Goal: Feedback & Contribution: Contribute content

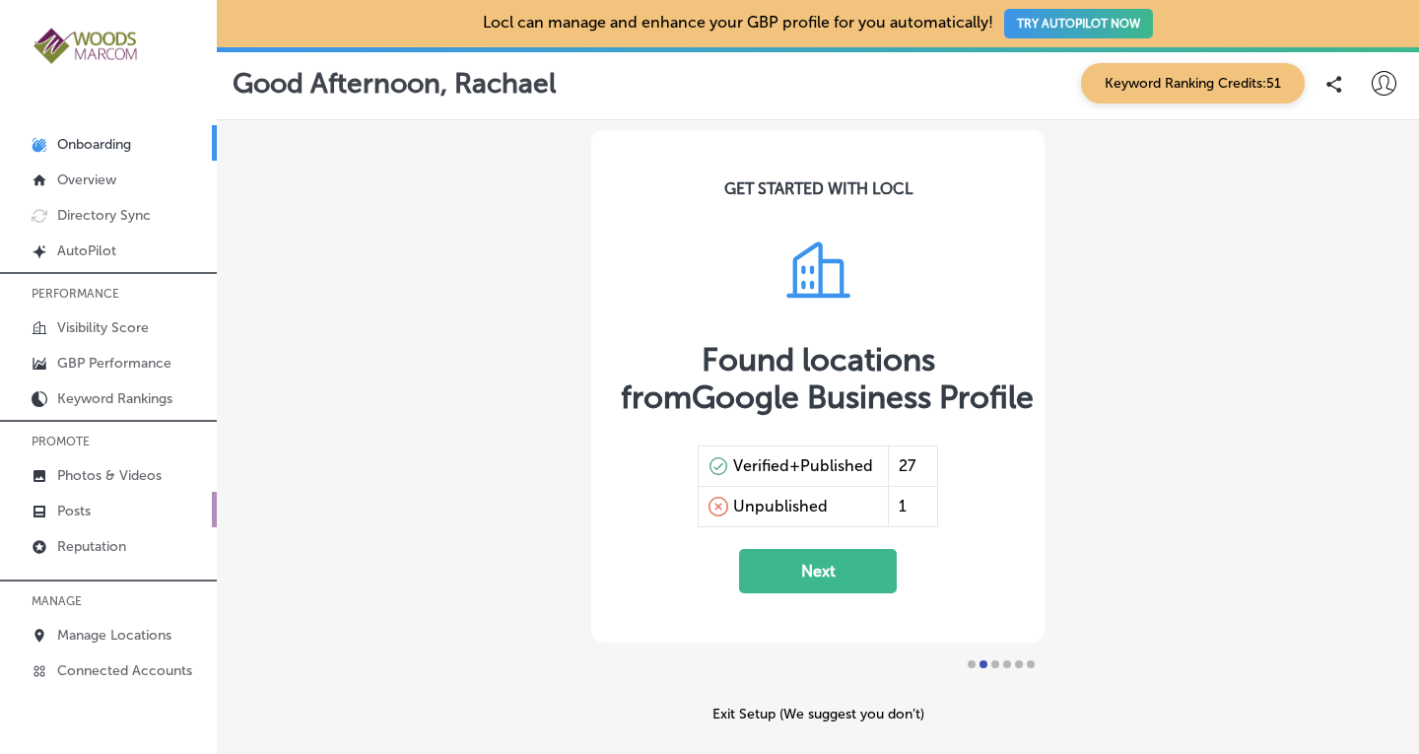
click at [73, 503] on p "Posts" at bounding box center [74, 511] width 34 height 17
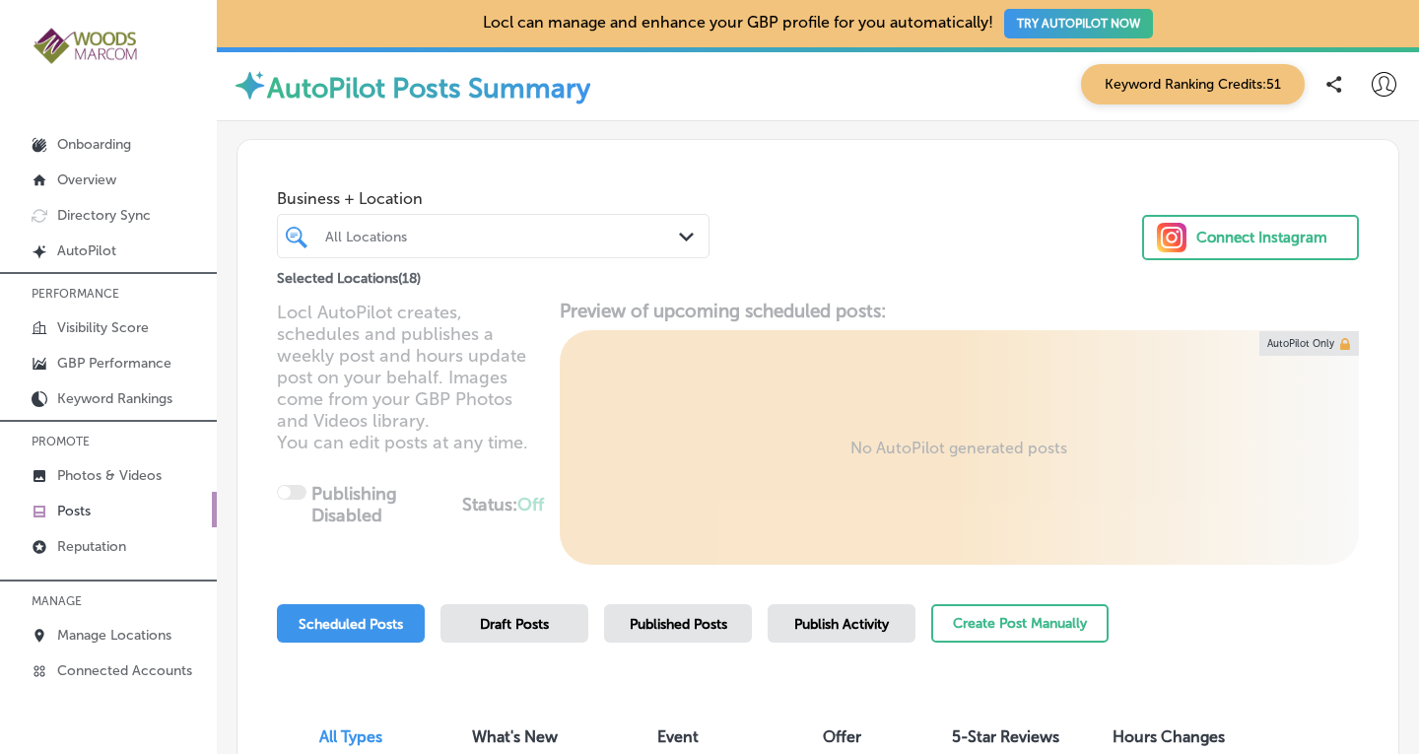
click at [668, 239] on div "All Locations Path Created with Sketch." at bounding box center [493, 236] width 431 height 31
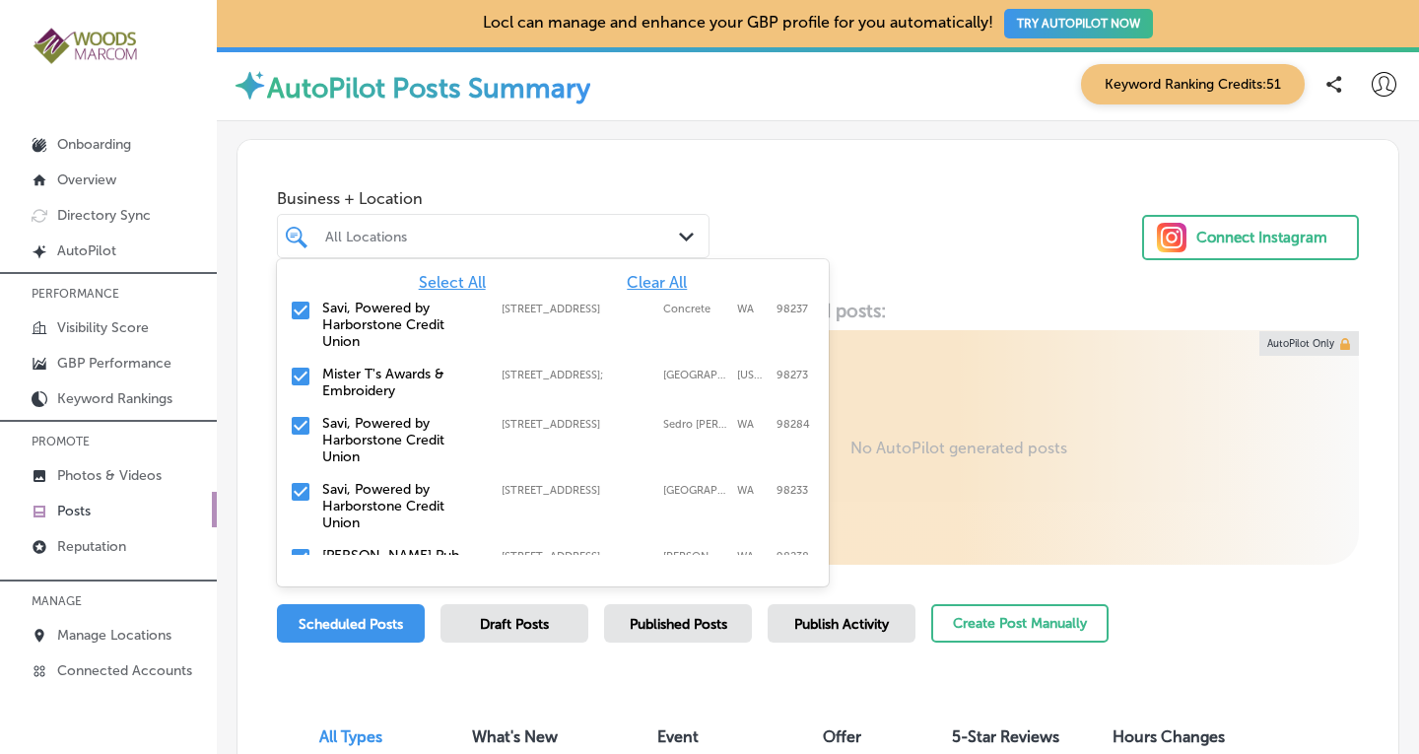
click at [644, 281] on span "Clear All" at bounding box center [657, 282] width 60 height 19
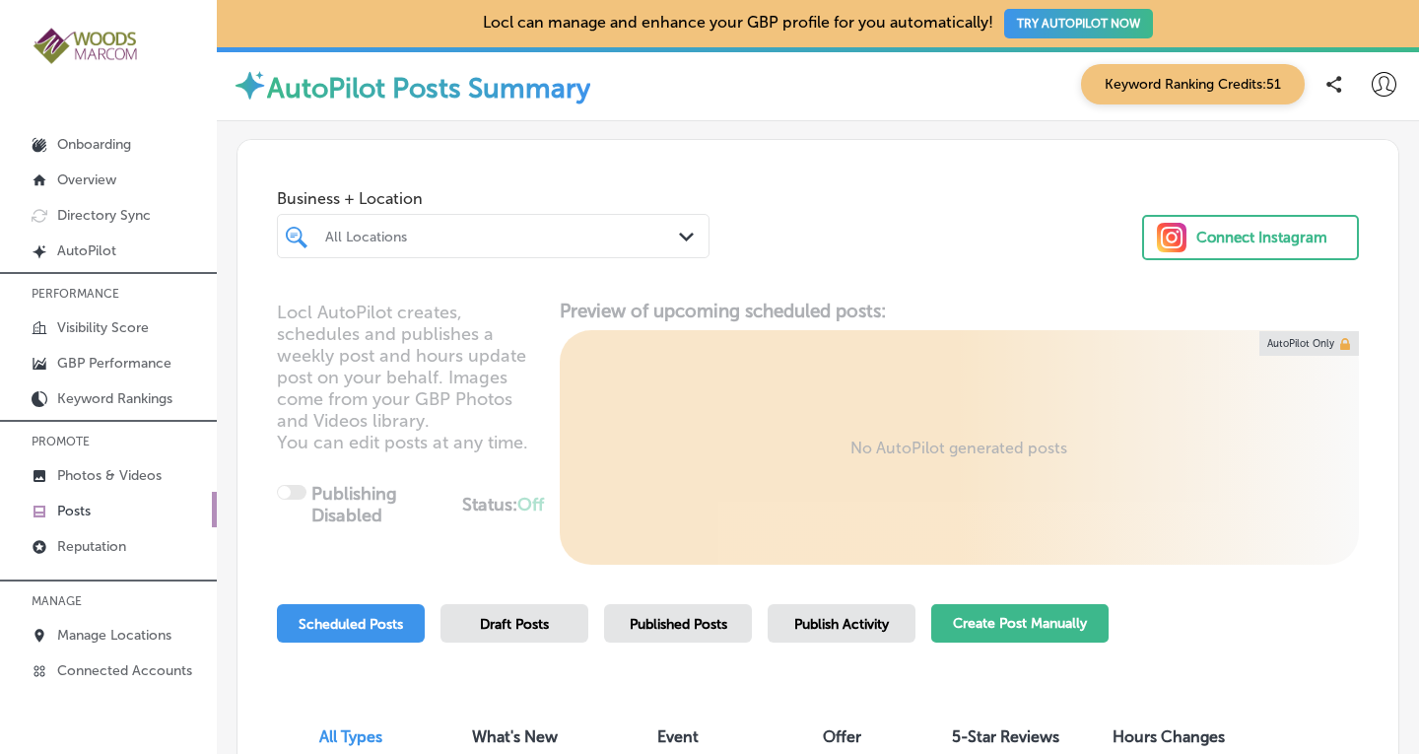
click at [986, 619] on button "Create Post Manually" at bounding box center [1020, 623] width 177 height 38
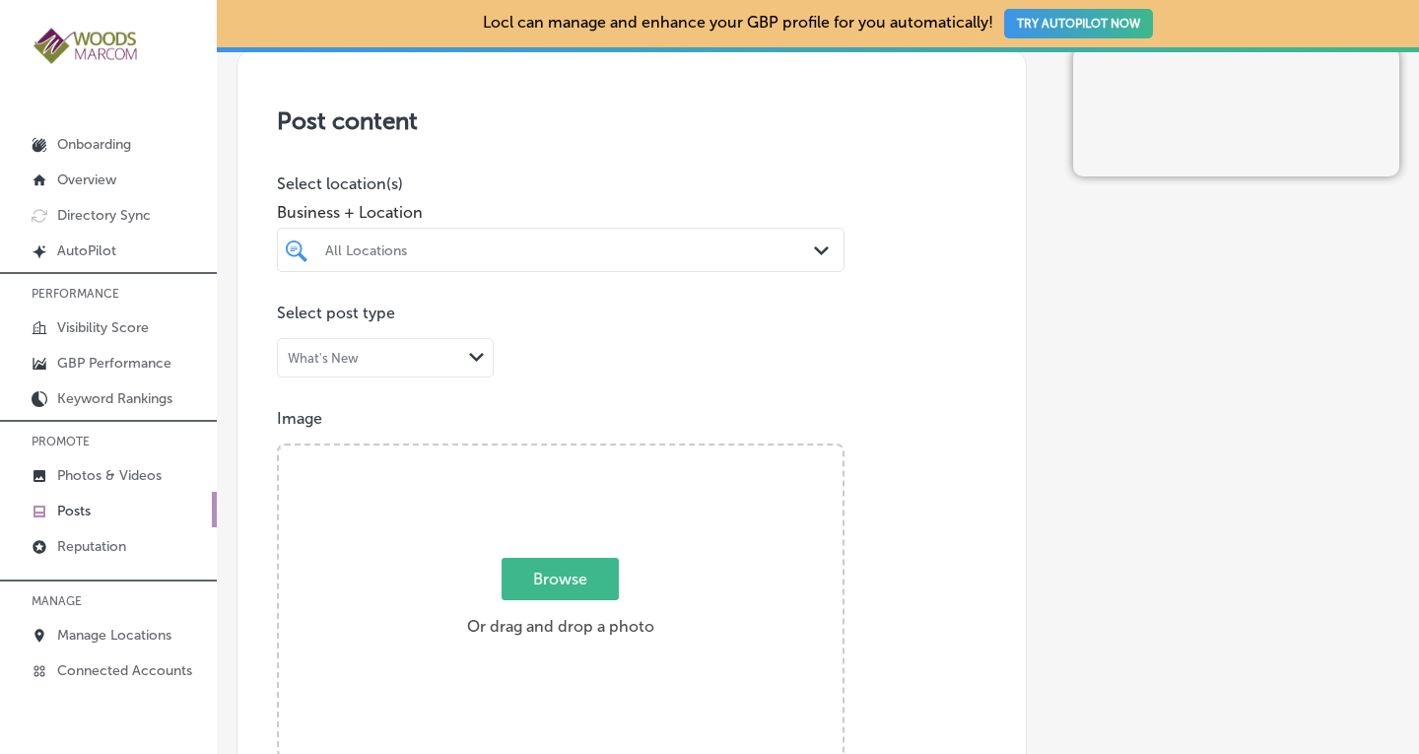
scroll to position [453, 0]
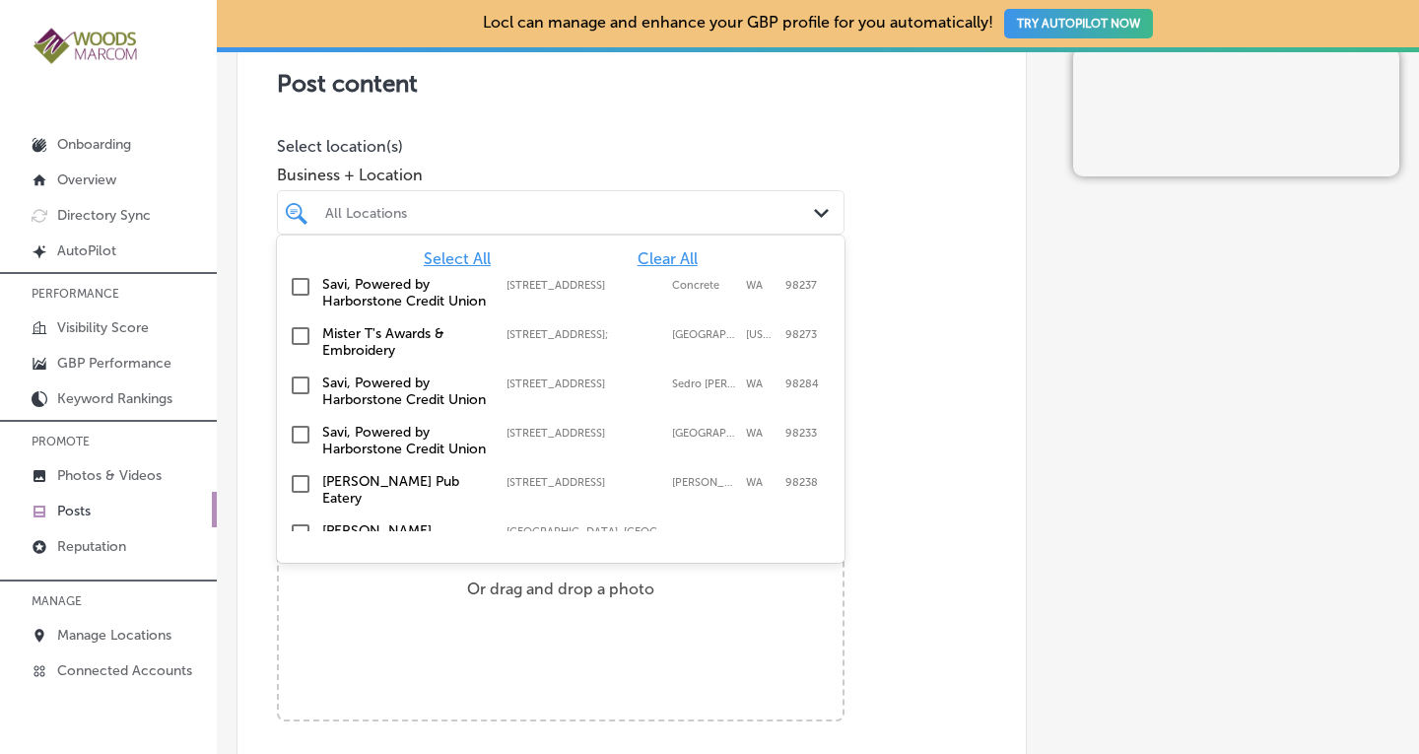
click at [814, 221] on div "Path Created with Sketch." at bounding box center [825, 214] width 22 height 22
click at [306, 286] on input "checkbox" at bounding box center [301, 287] width 24 height 24
click at [301, 397] on input "checkbox" at bounding box center [301, 386] width 24 height 24
click at [302, 447] on input "checkbox" at bounding box center [301, 435] width 24 height 24
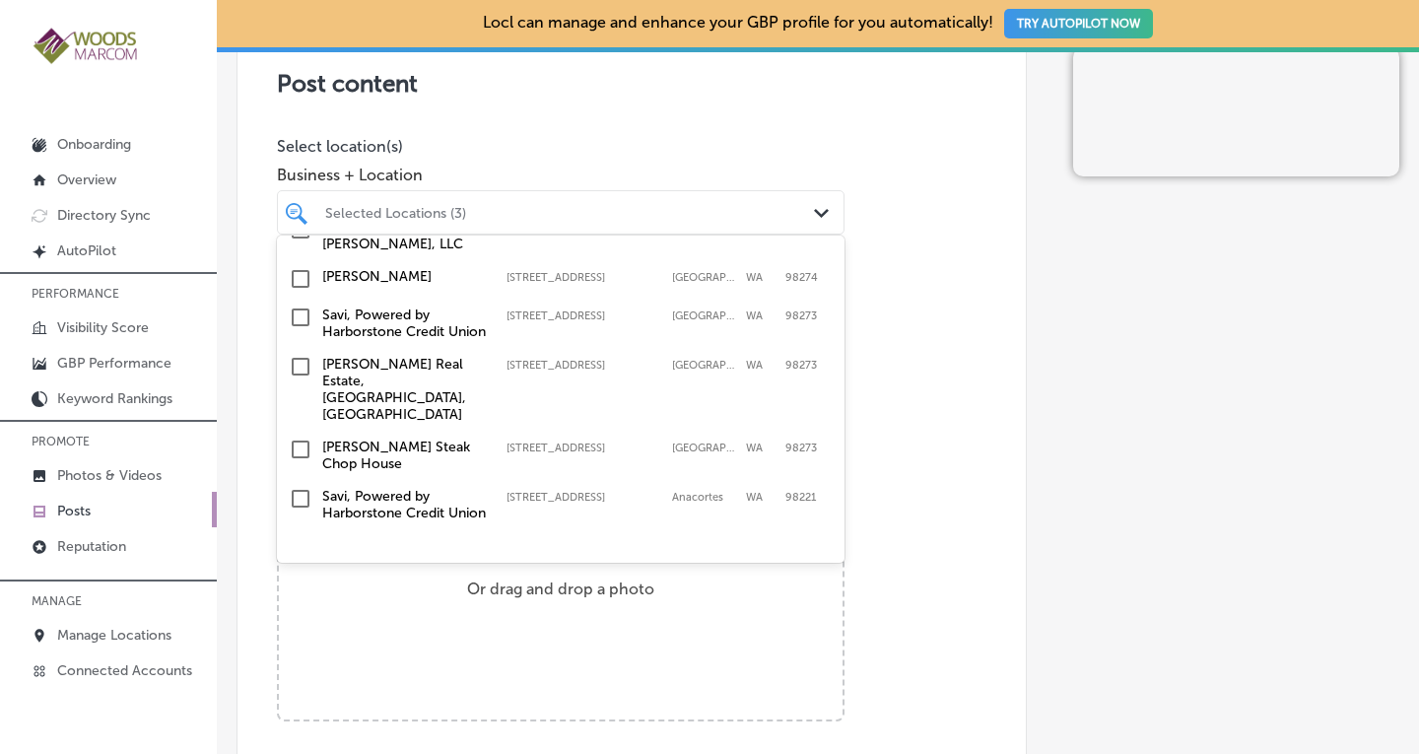
scroll to position [354, 0]
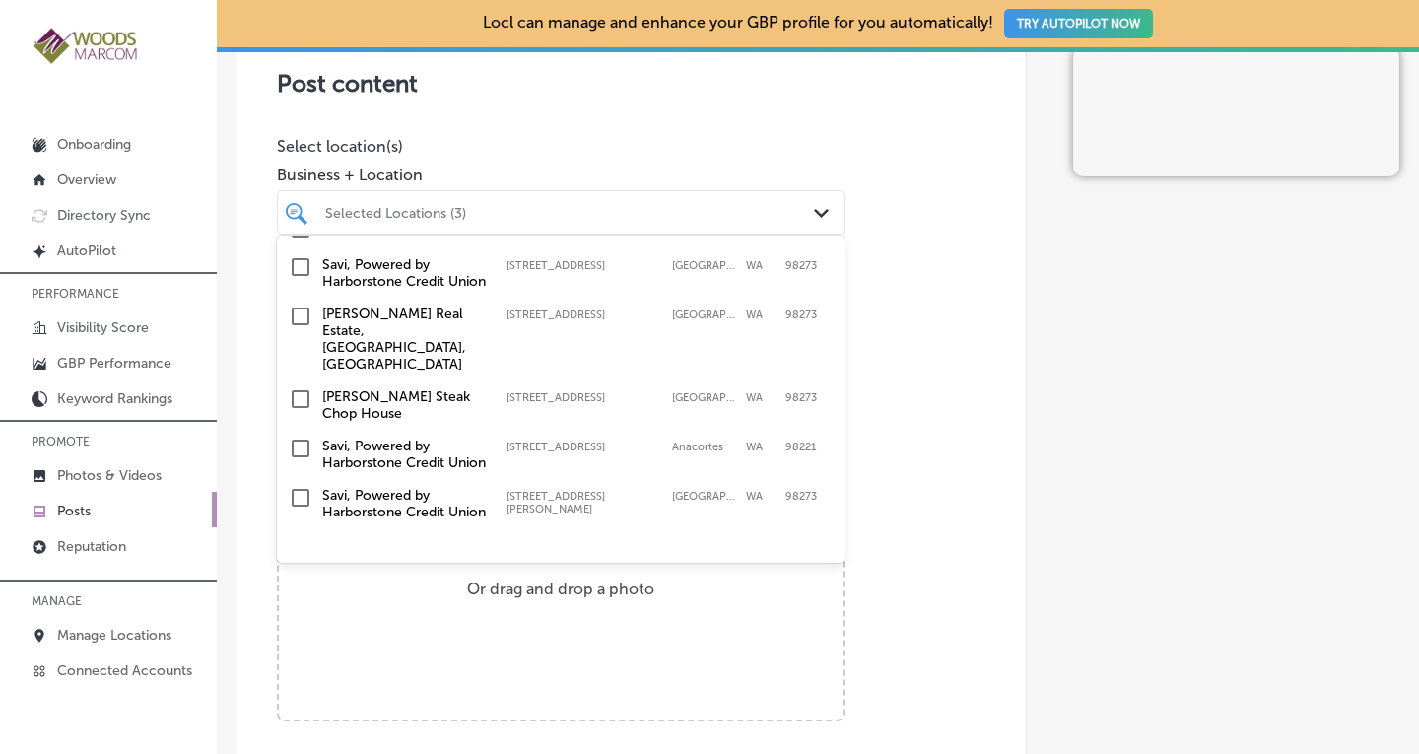
click at [302, 279] on input "checkbox" at bounding box center [301, 267] width 24 height 24
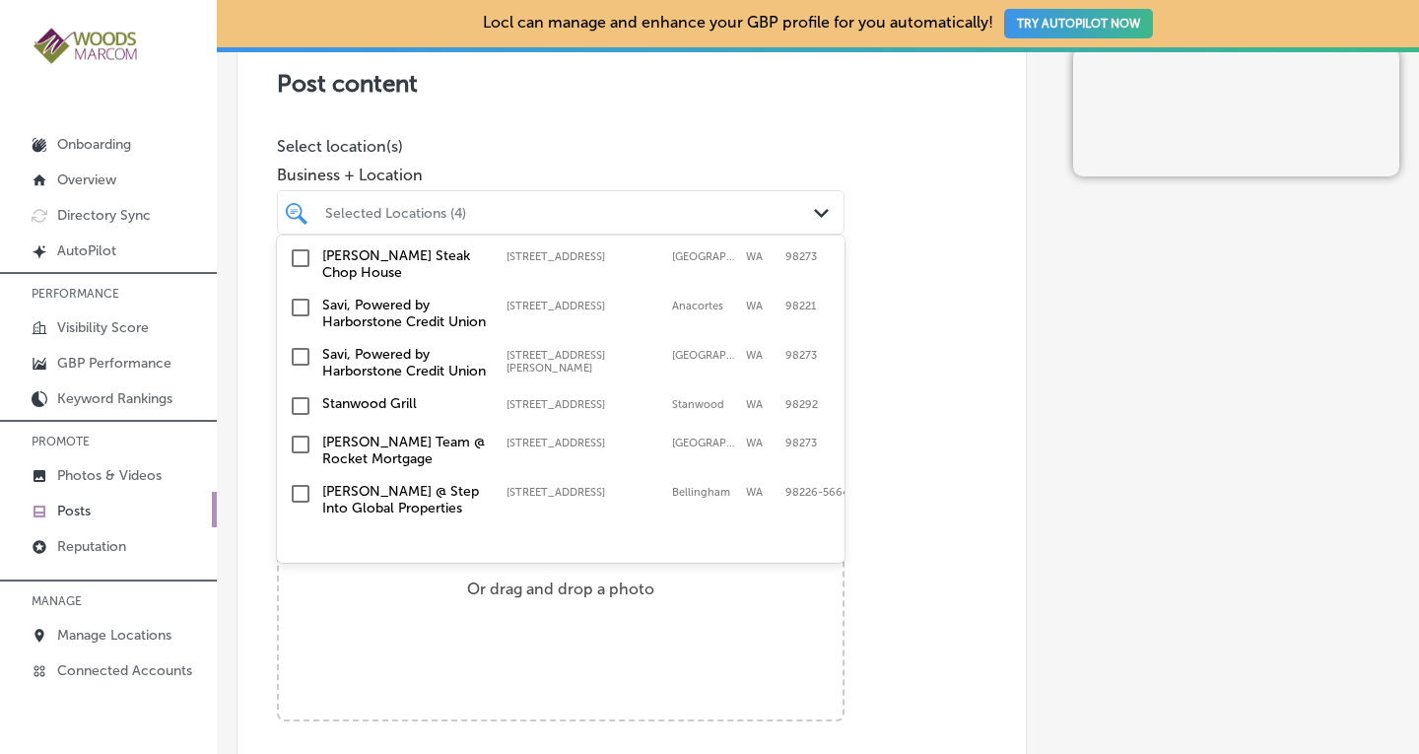
scroll to position [505, 0]
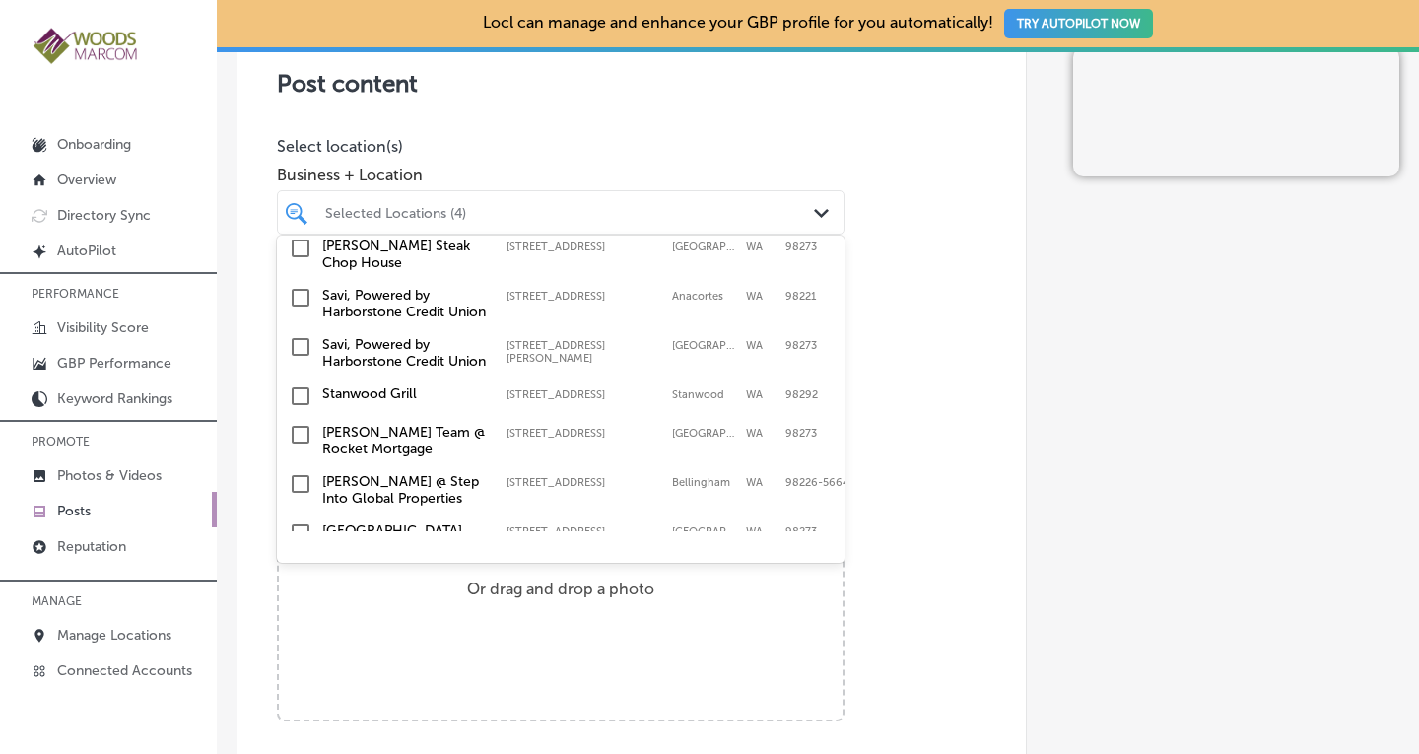
click at [305, 310] on input "checkbox" at bounding box center [301, 298] width 24 height 24
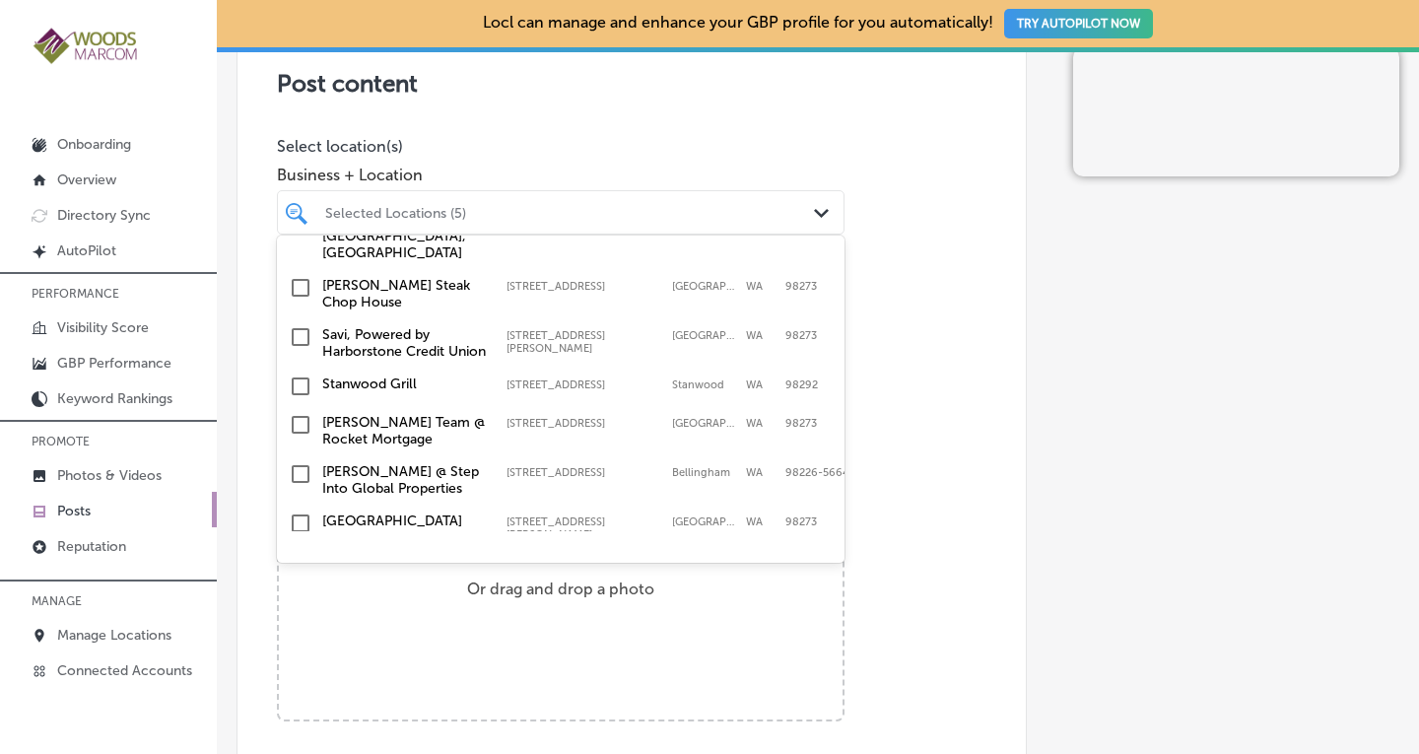
scroll to position [520, 0]
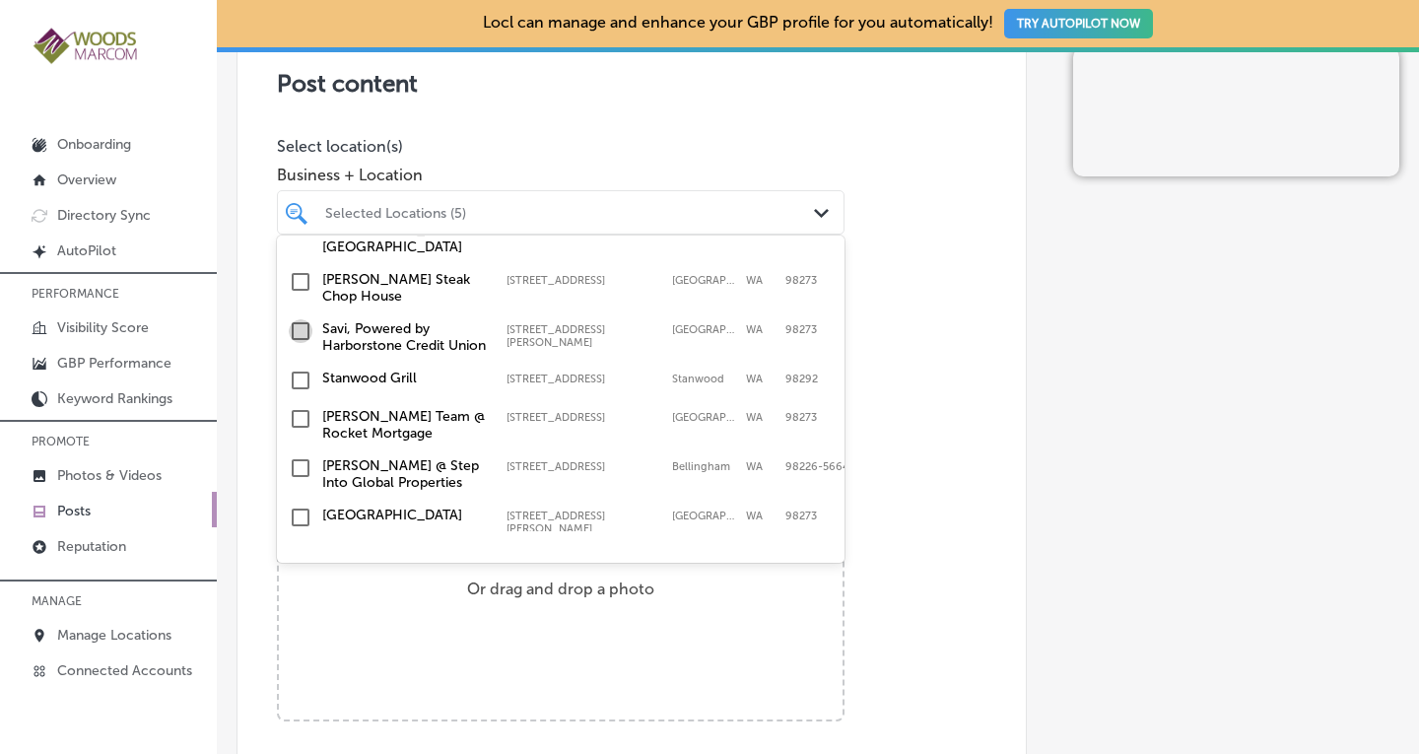
click at [308, 343] on input "checkbox" at bounding box center [301, 331] width 24 height 24
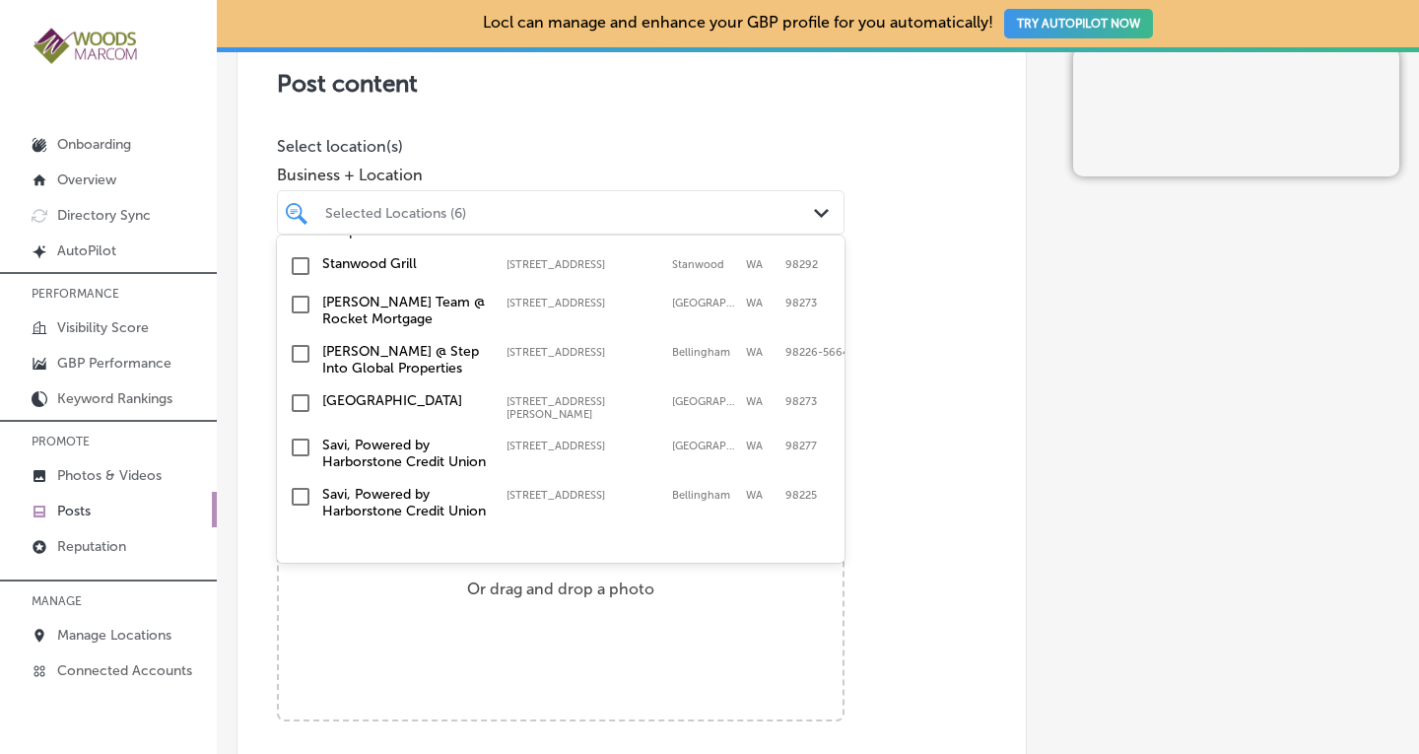
scroll to position [722, 0]
click at [305, 436] on input "checkbox" at bounding box center [301, 448] width 24 height 24
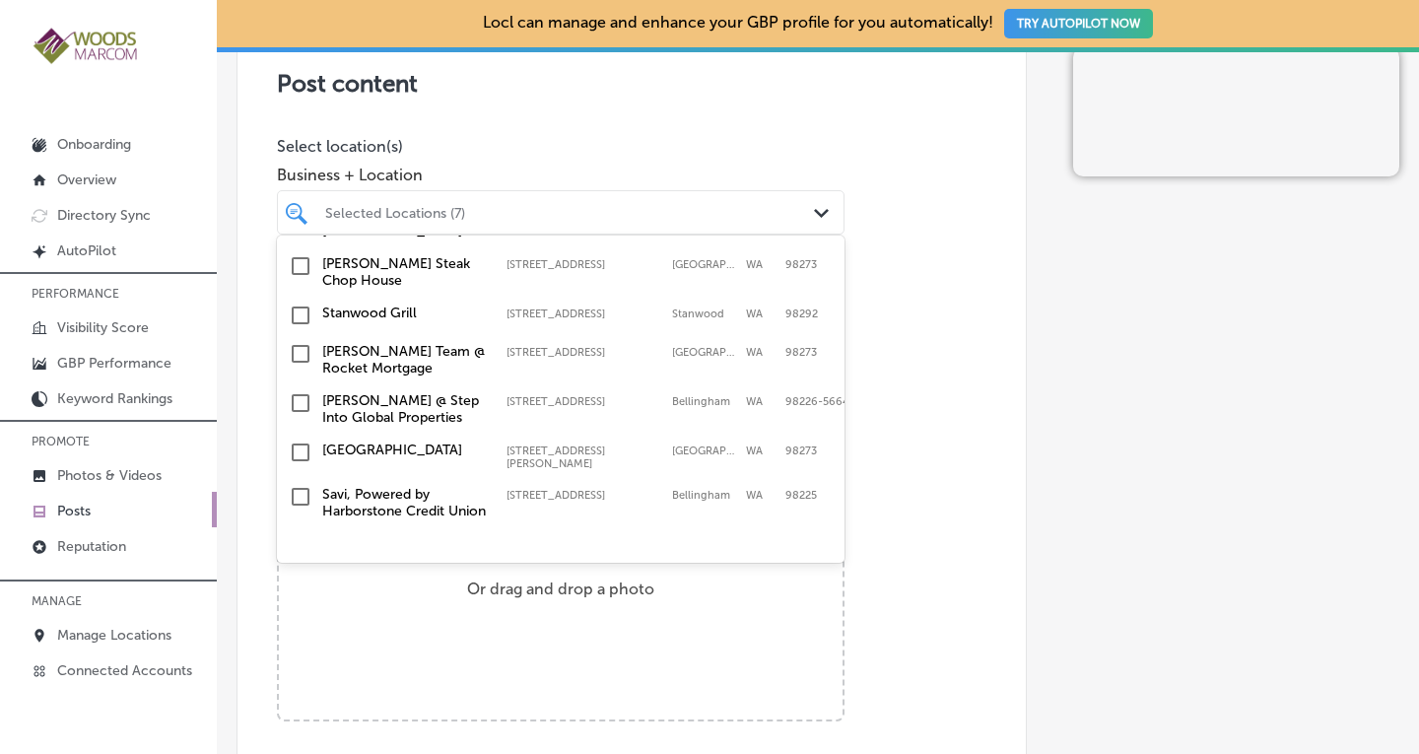
click at [299, 485] on input "checkbox" at bounding box center [301, 497] width 24 height 24
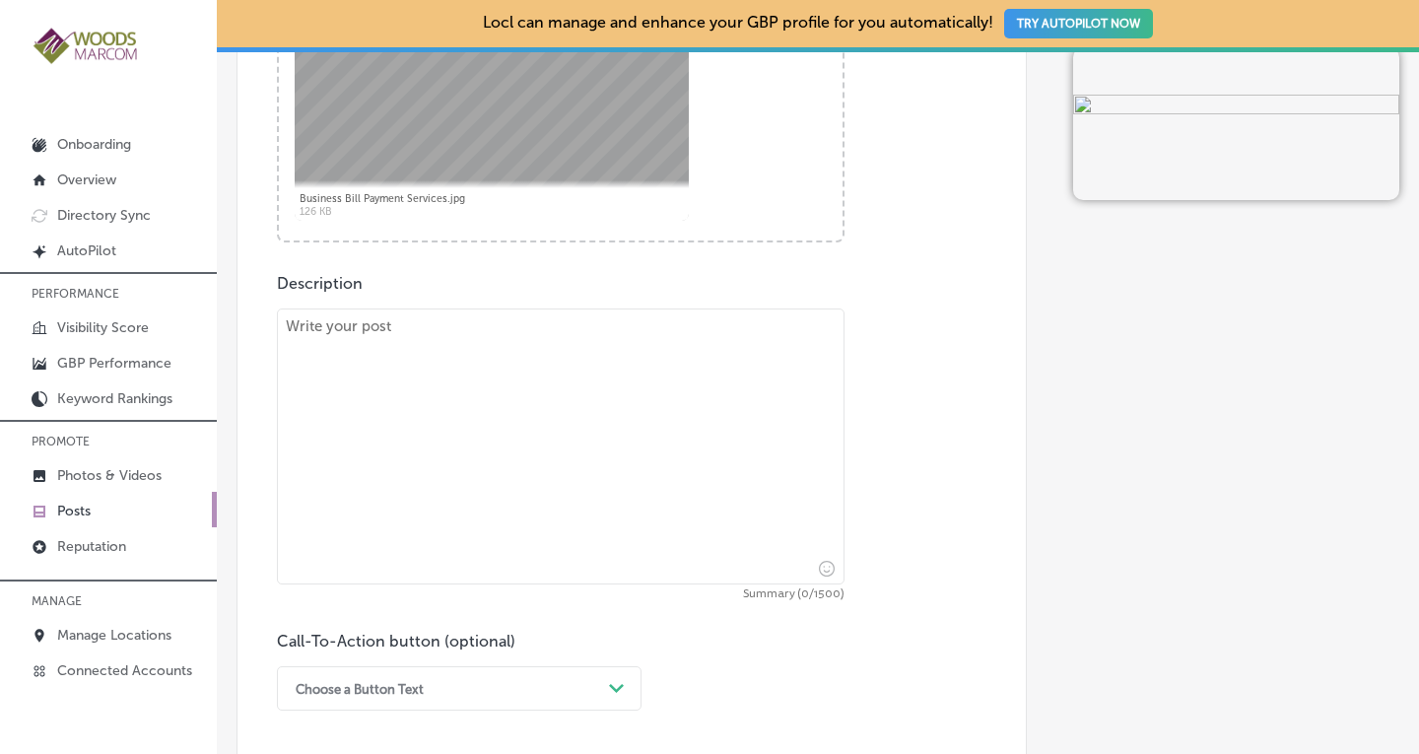
scroll to position [938, 0]
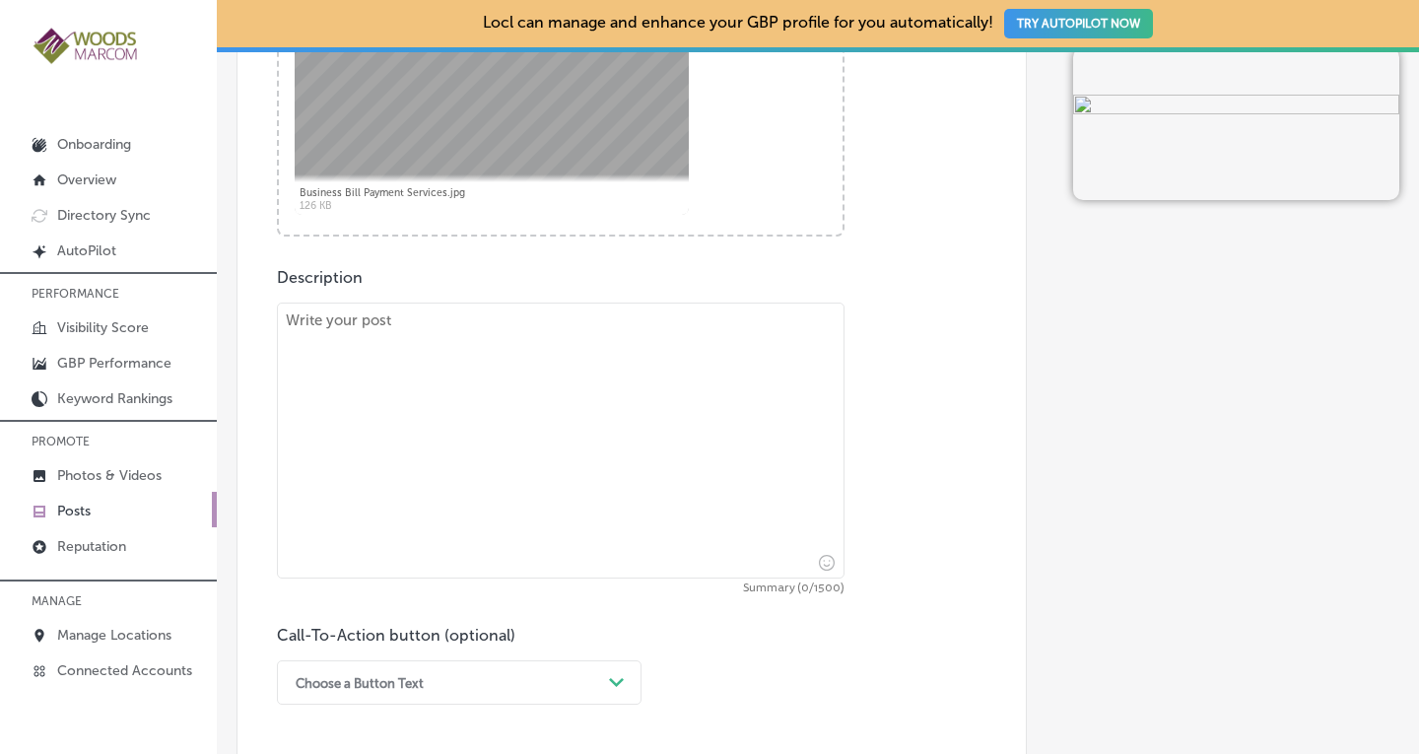
click at [421, 352] on textarea at bounding box center [561, 441] width 568 height 276
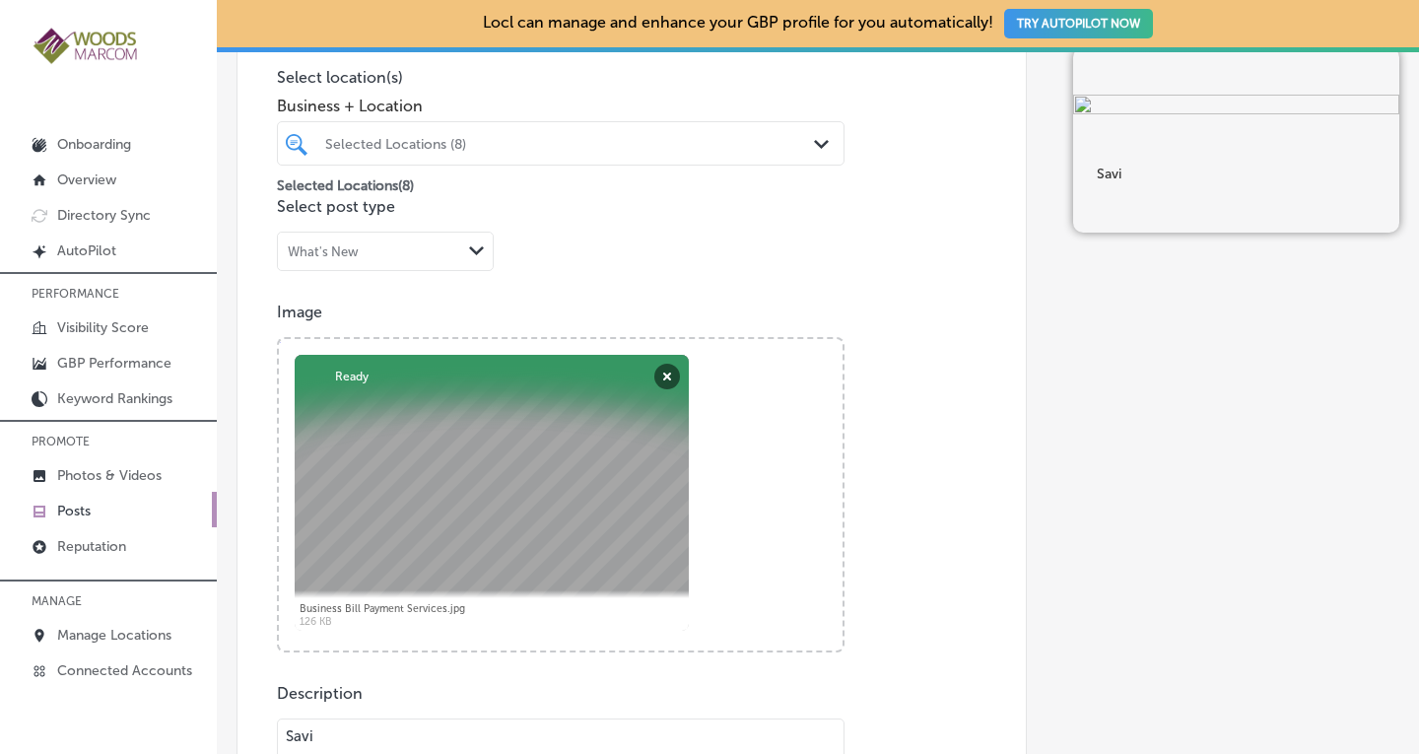
scroll to position [520, 0]
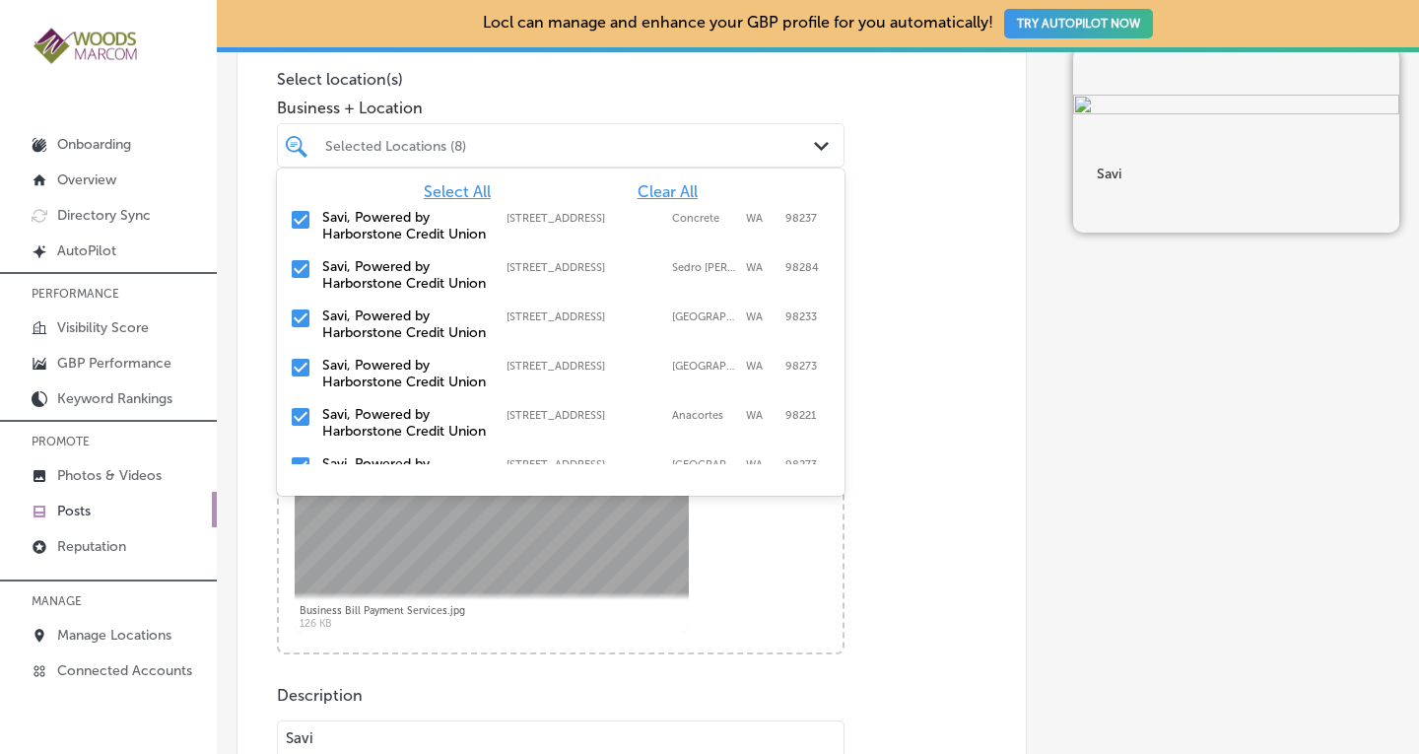
click at [803, 149] on div "Selected Locations (8) Path Created with Sketch." at bounding box center [561, 145] width 566 height 31
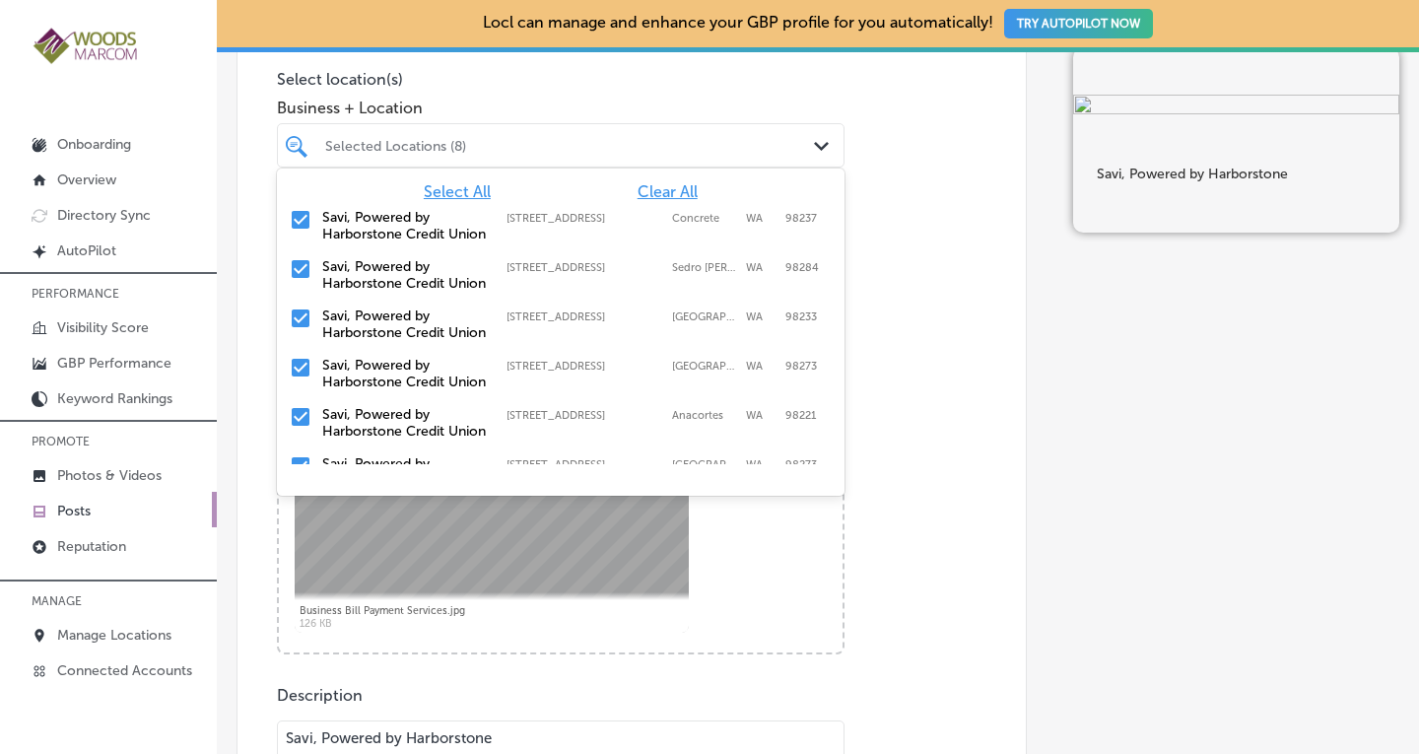
click at [516, 137] on div "Selected Locations (8)" at bounding box center [570, 145] width 491 height 17
click at [677, 137] on div "Selected Locations (8)" at bounding box center [570, 145] width 491 height 17
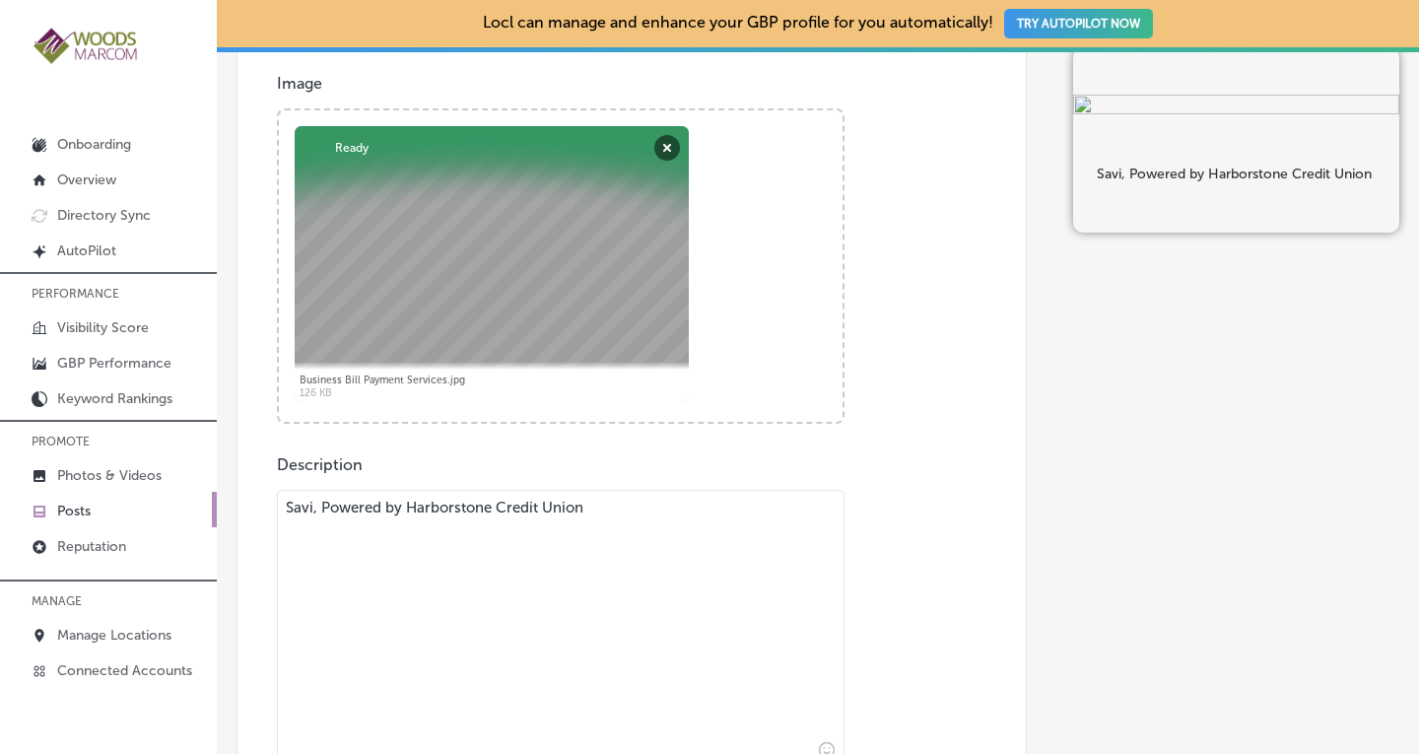
scroll to position [878, 0]
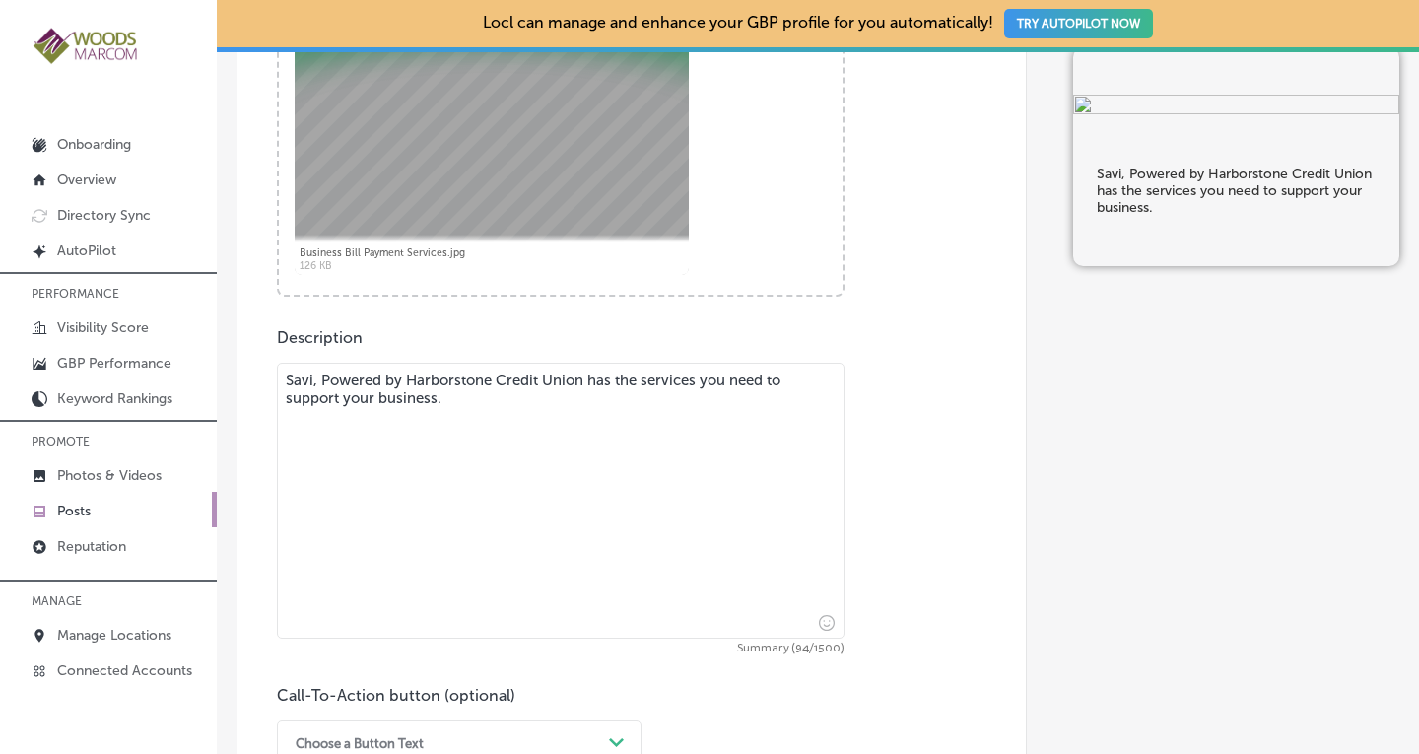
paste textarea "Issue electronic and paper check payments from any of your designated Savi, Pow…"
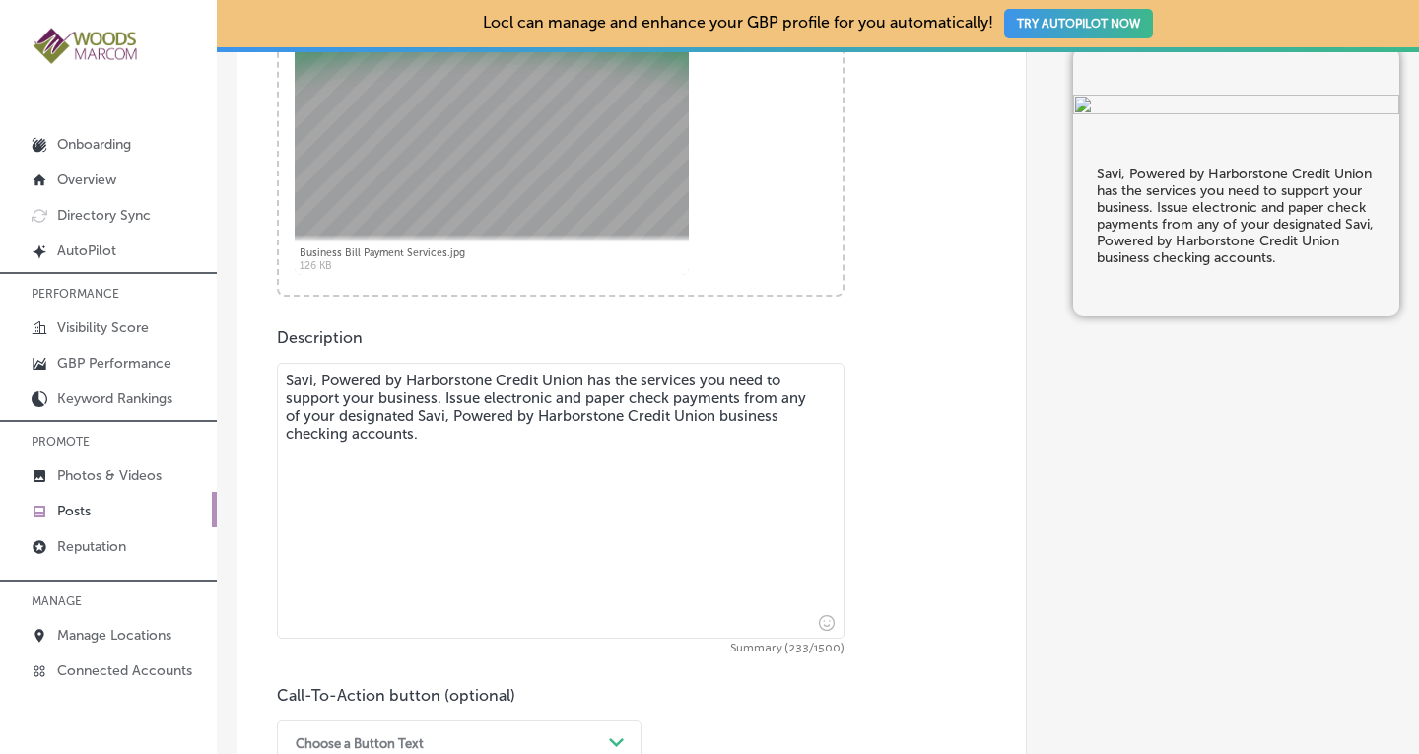
click at [434, 396] on textarea "Savi, Powered by Harborstone Credit Union has the services you need to support …" at bounding box center [561, 501] width 568 height 276
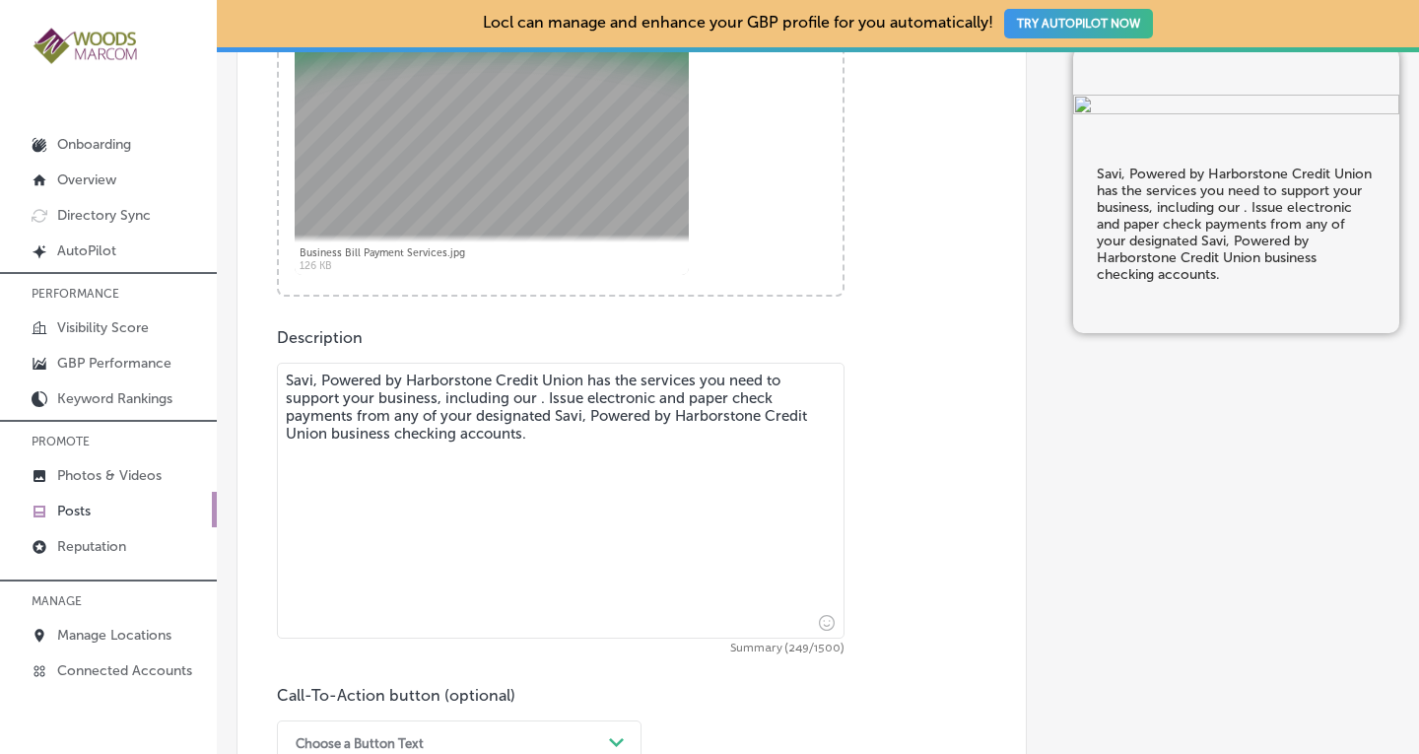
click at [635, 383] on textarea "Savi, Powered by Harborstone Credit Union has the services you need to support …" at bounding box center [561, 501] width 568 height 276
click at [292, 404] on textarea "Savi, Powered by Harborstone Credit Union has the Business Bill Payment service…" at bounding box center [561, 501] width 568 height 276
click at [681, 398] on textarea "Savi, Powered by Harborstone Credit Union has the Business Bill Payment Service…" at bounding box center [561, 501] width 568 height 276
click at [575, 436] on textarea "Savi, Powered by Harborstone Credit Union has the Business Bill Payment Service…" at bounding box center [561, 501] width 568 height 276
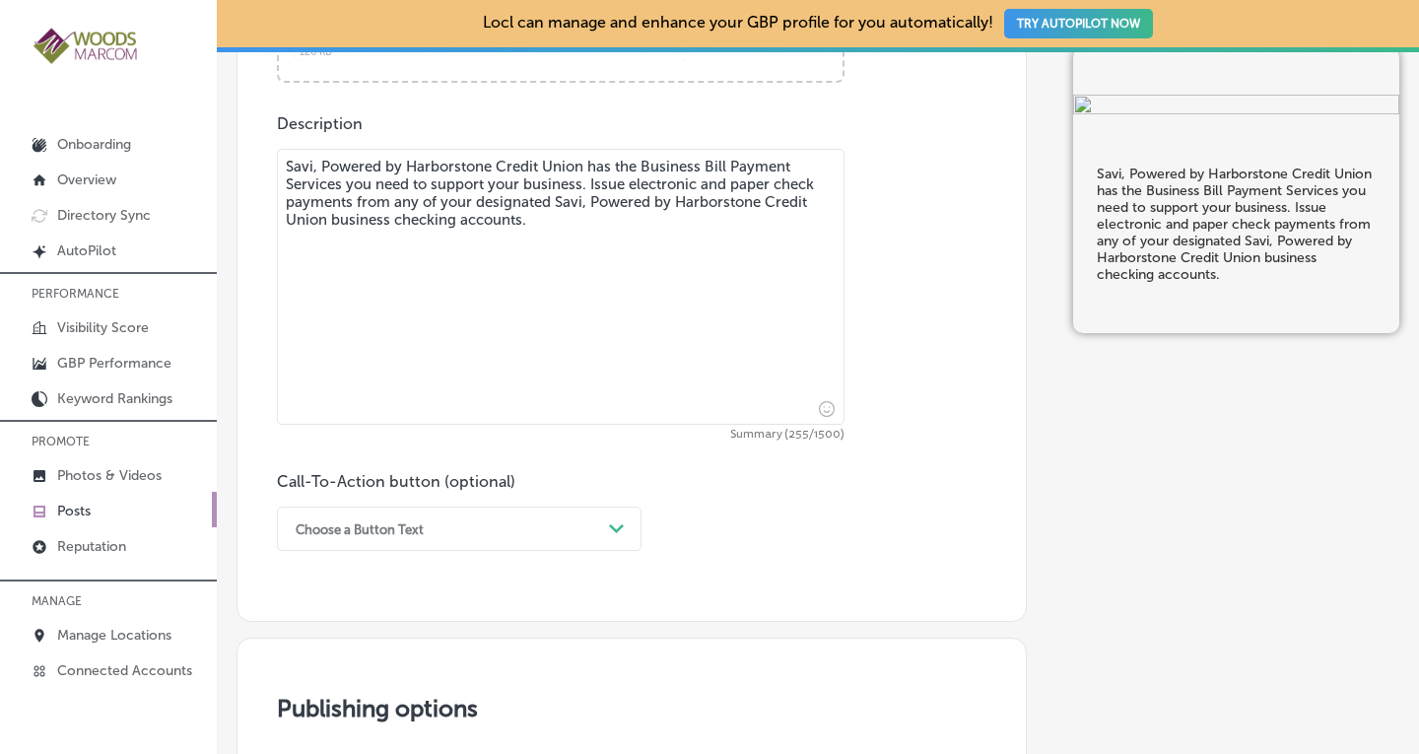
scroll to position [1112, 0]
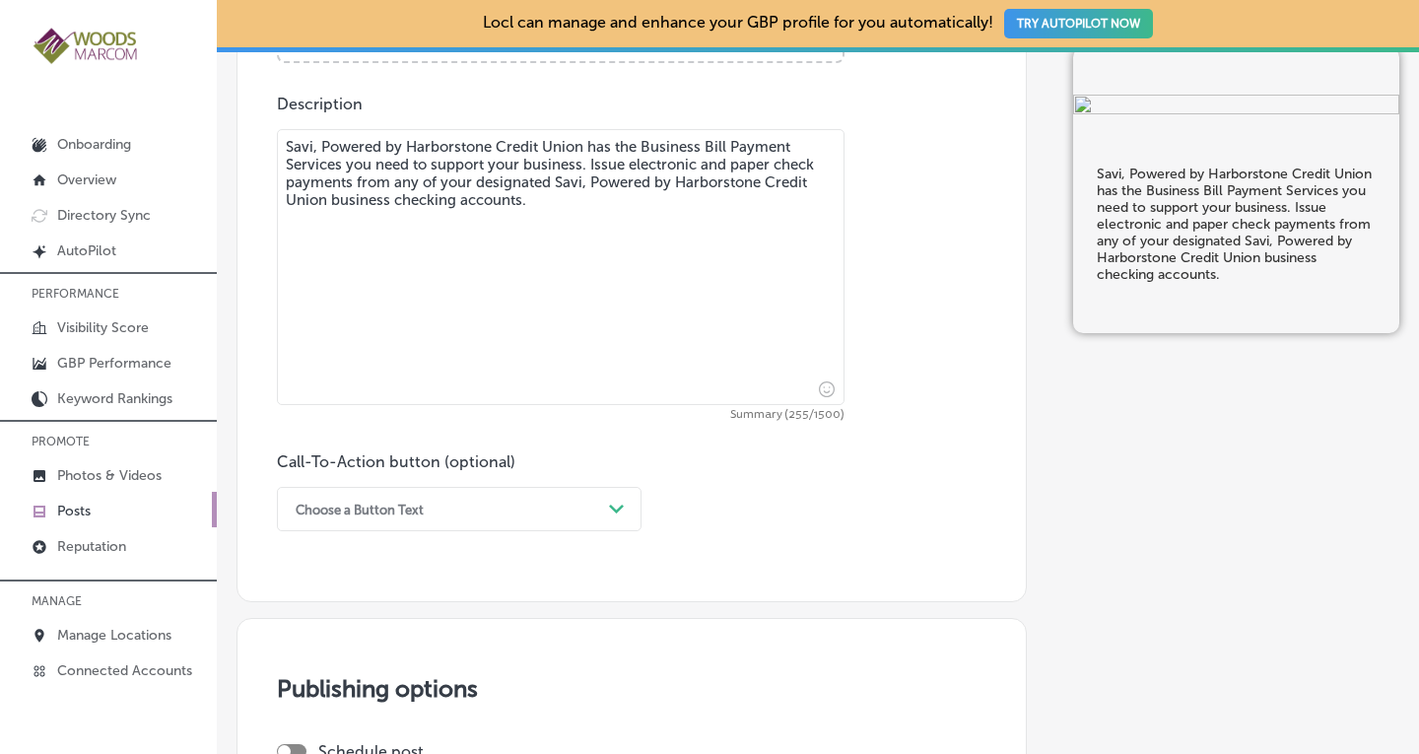
type textarea "Savi, Powered by Harborstone Credit Union has the Business Bill Payment Service…"
click at [453, 507] on div "Choose a Button Text Path Created with Sketch." at bounding box center [459, 509] width 365 height 44
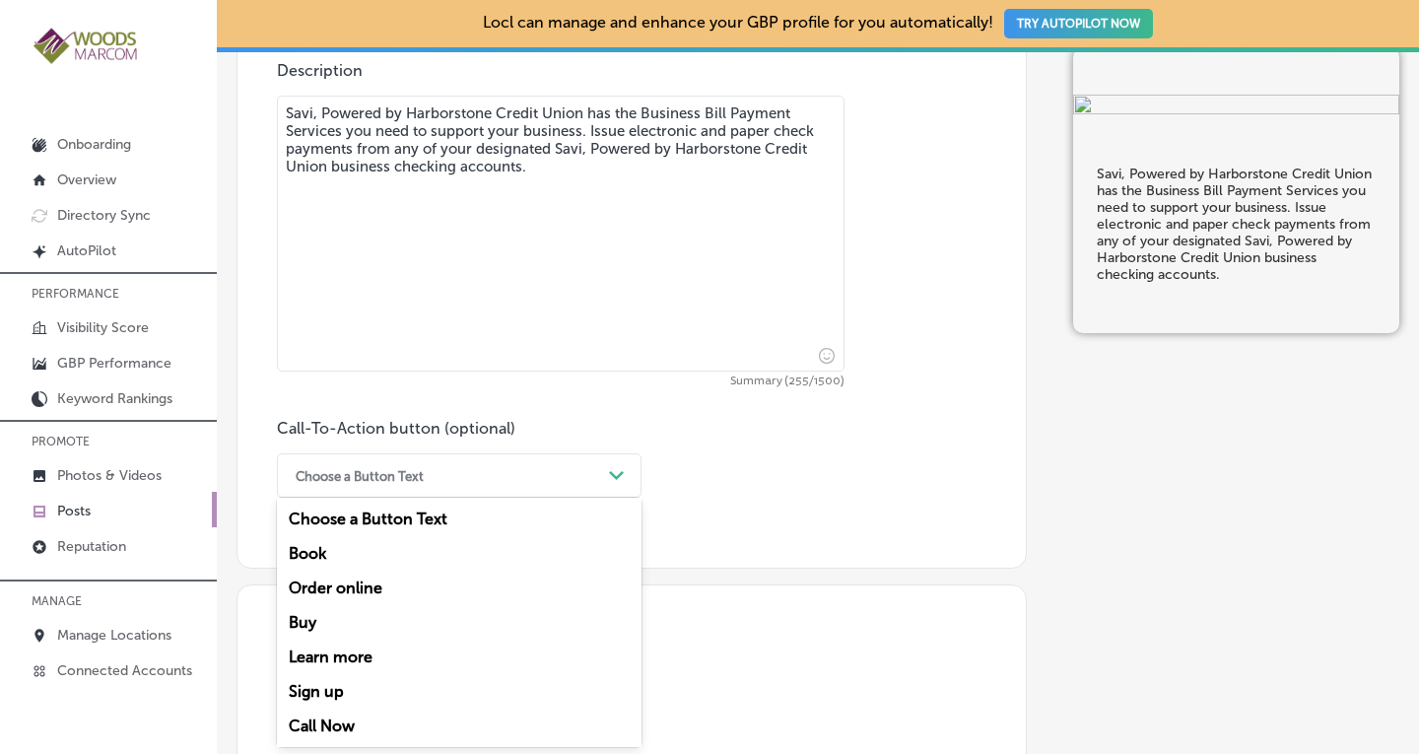
click at [351, 660] on div "Learn more" at bounding box center [459, 657] width 365 height 35
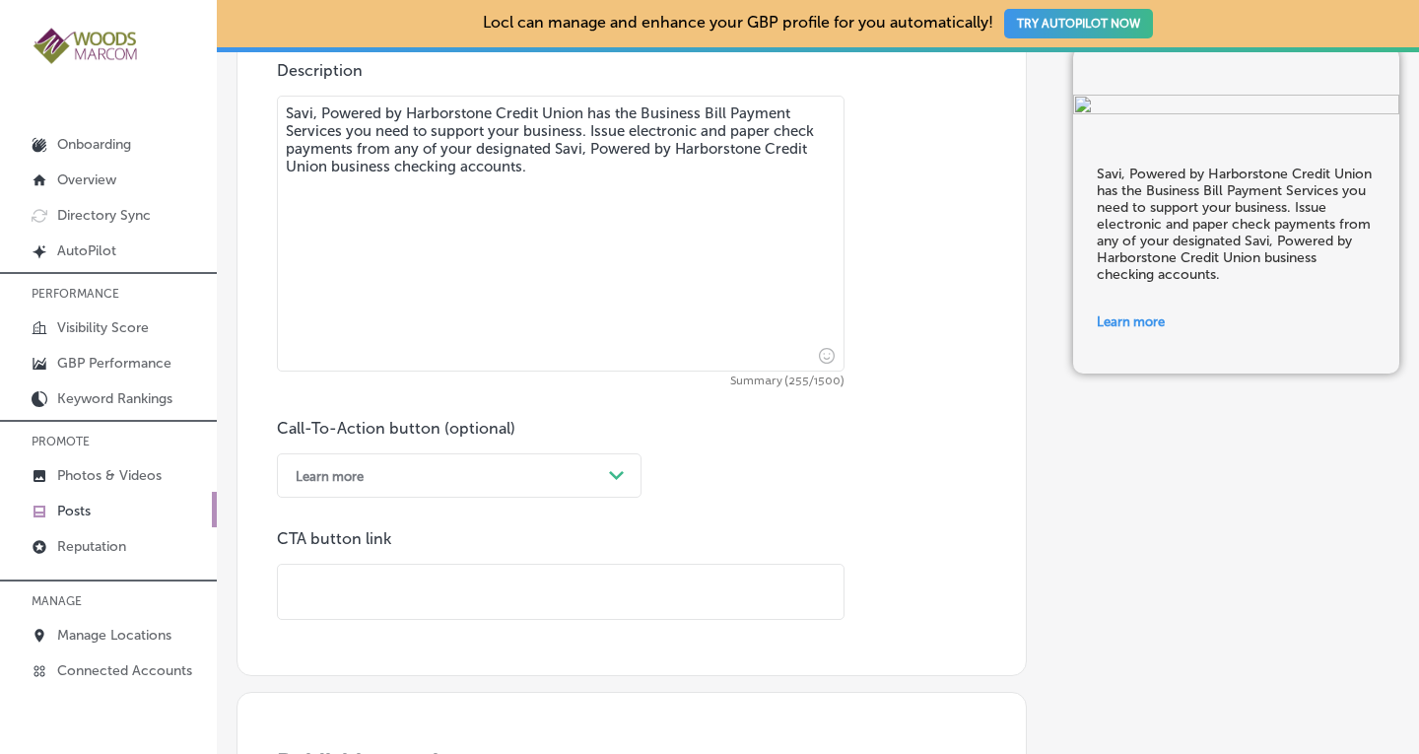
click at [407, 598] on input "text" at bounding box center [561, 592] width 566 height 54
paste input "[URL][DOMAIN_NAME]"
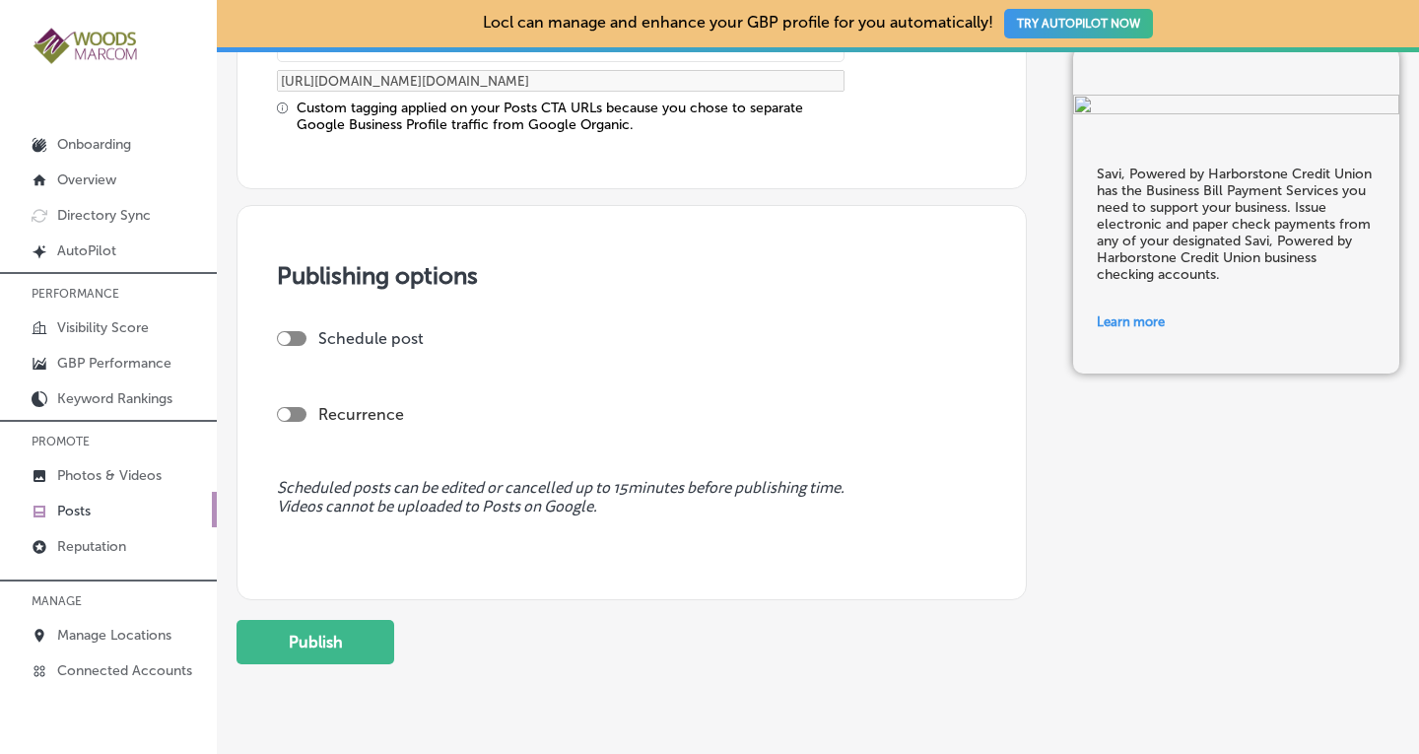
scroll to position [1759, 0]
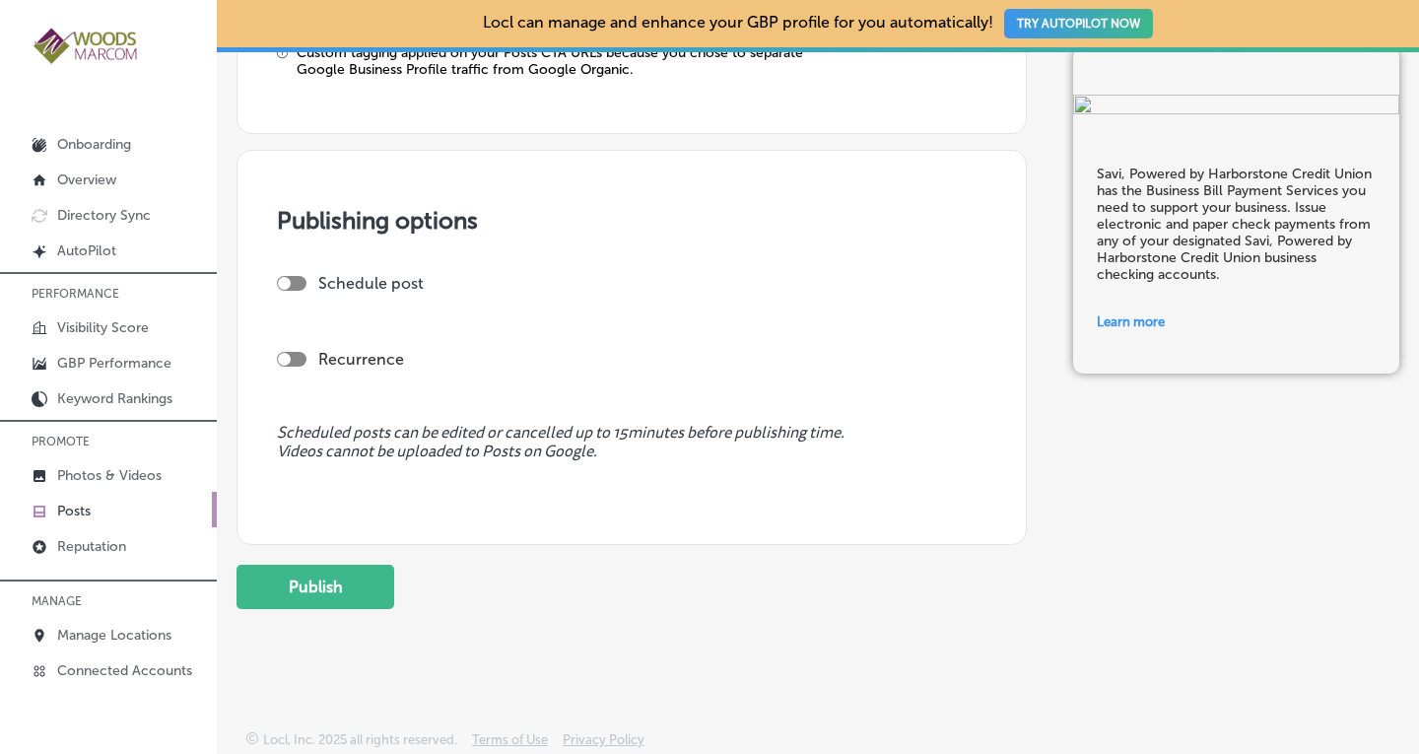
click at [292, 352] on div at bounding box center [292, 359] width 30 height 15
type input "[URL][DOMAIN_NAME]"
checkbox input "true"
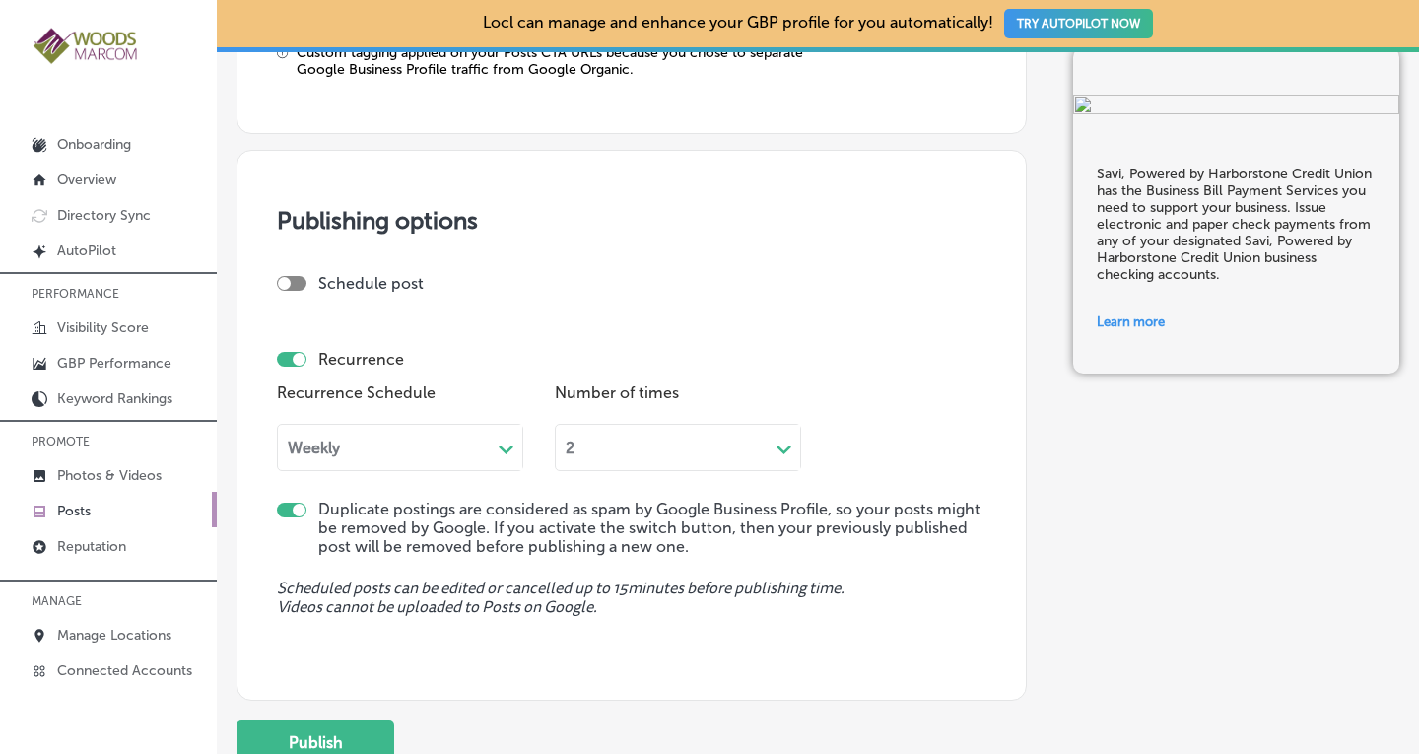
click at [429, 445] on div "Weekly" at bounding box center [384, 447] width 213 height 23
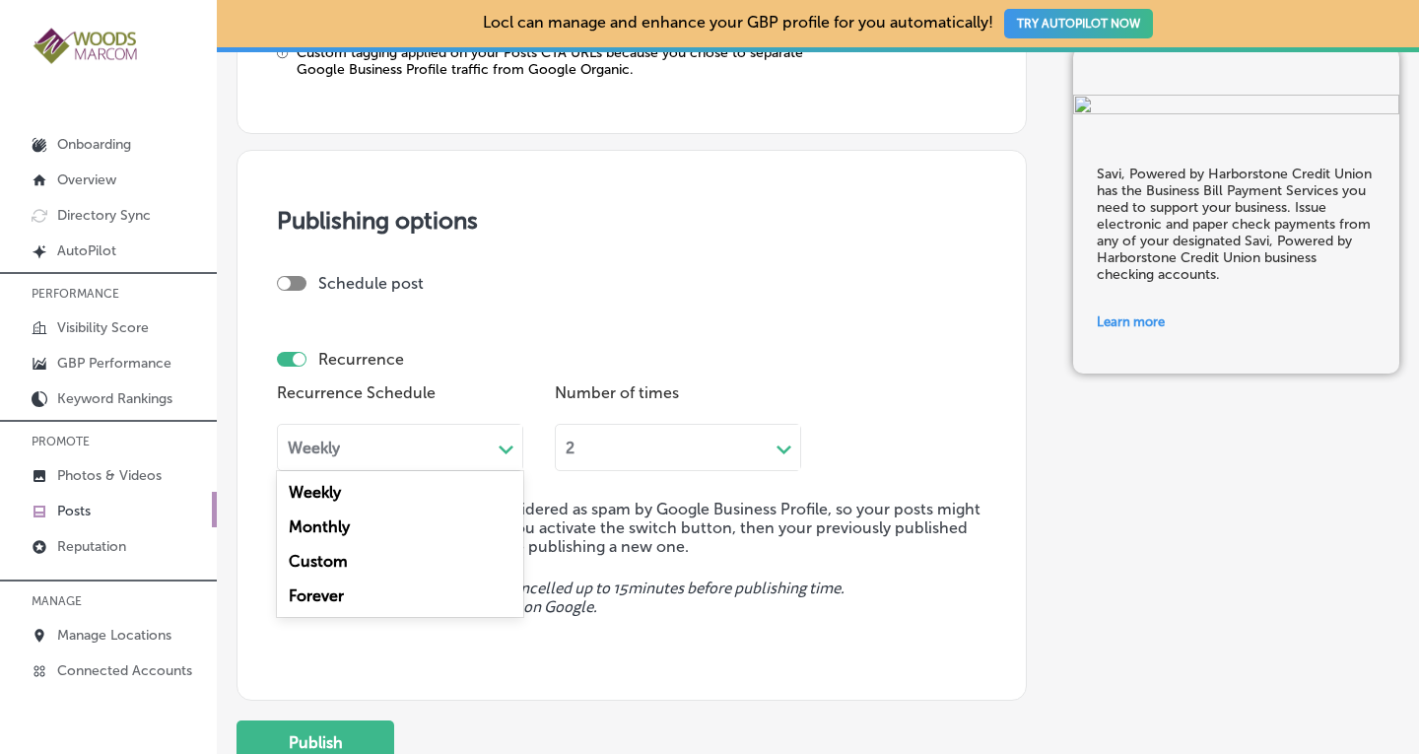
click at [326, 590] on div "Forever" at bounding box center [400, 596] width 246 height 35
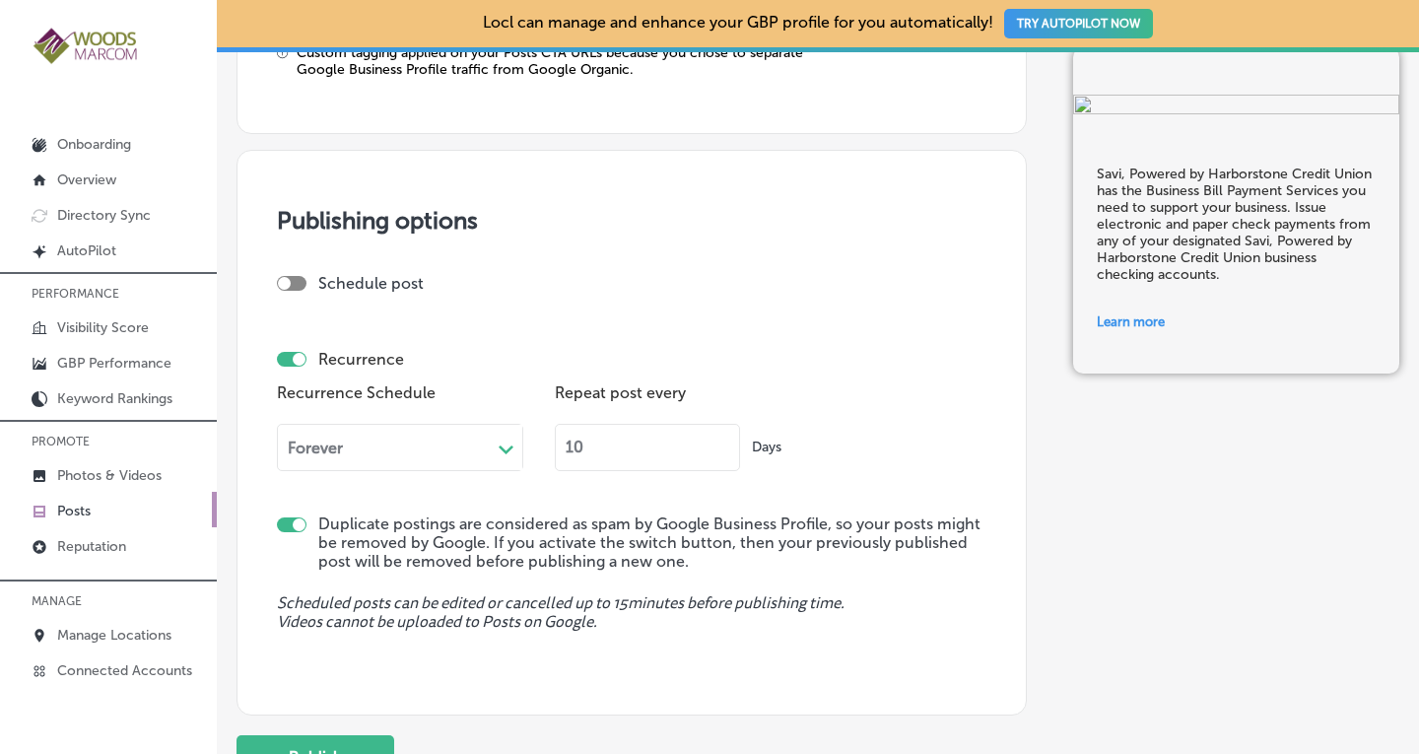
click at [661, 447] on input "10" at bounding box center [647, 447] width 185 height 47
type input "1"
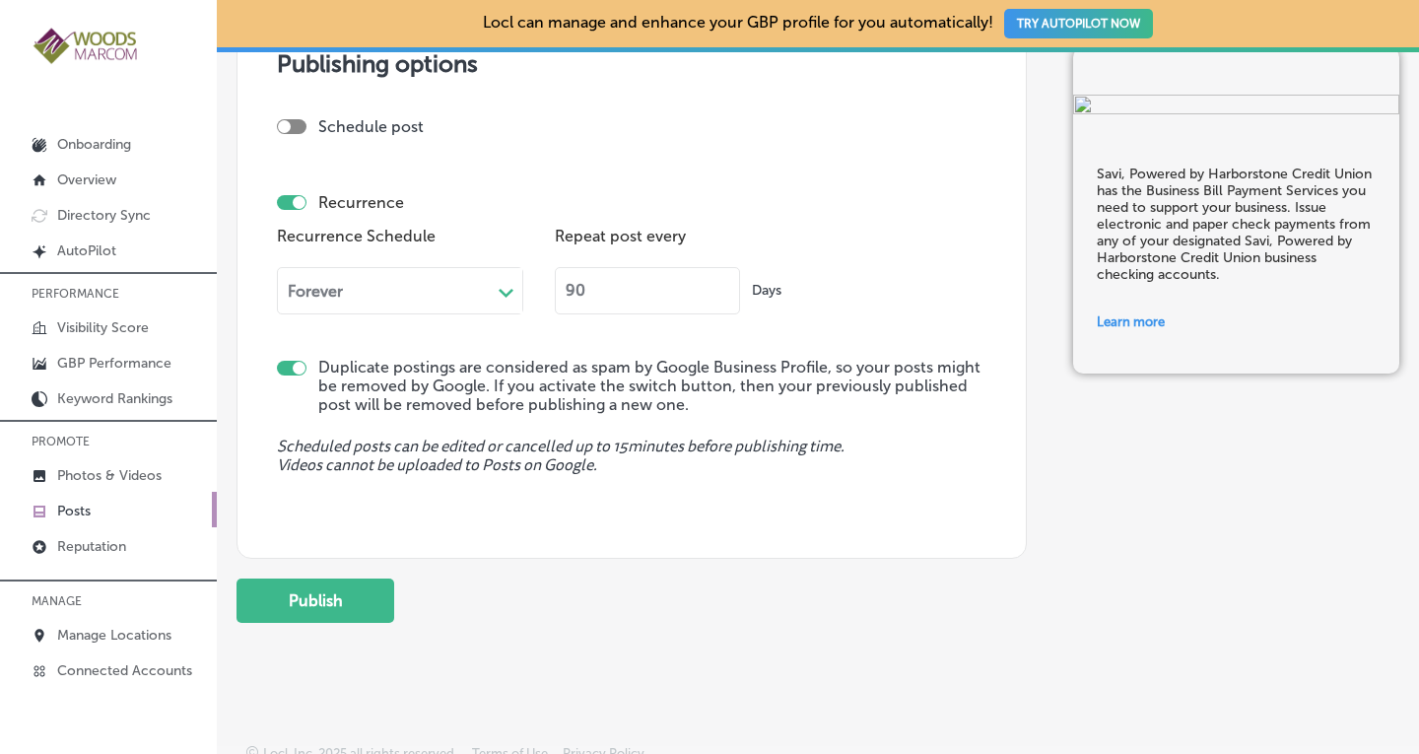
scroll to position [1926, 0]
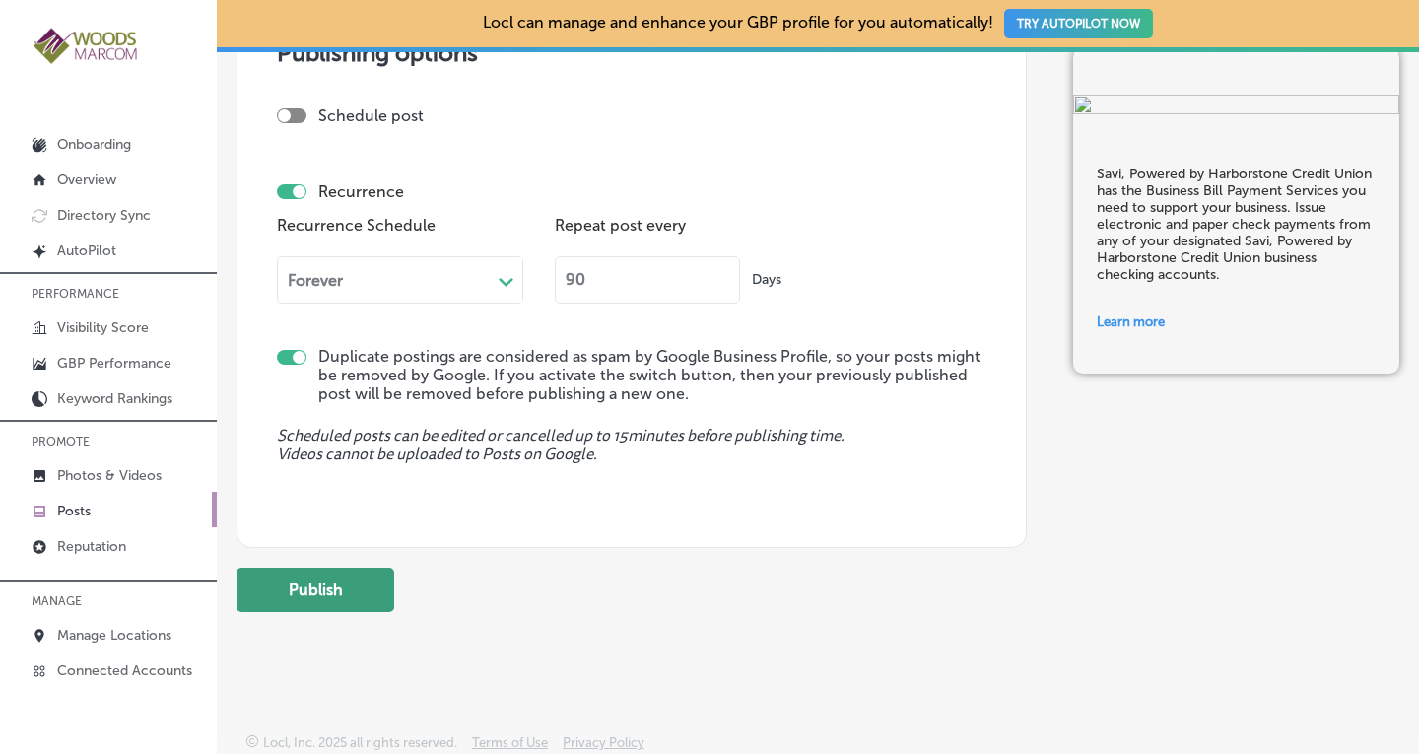
type input "90"
click at [342, 577] on button "Publish" at bounding box center [316, 590] width 158 height 44
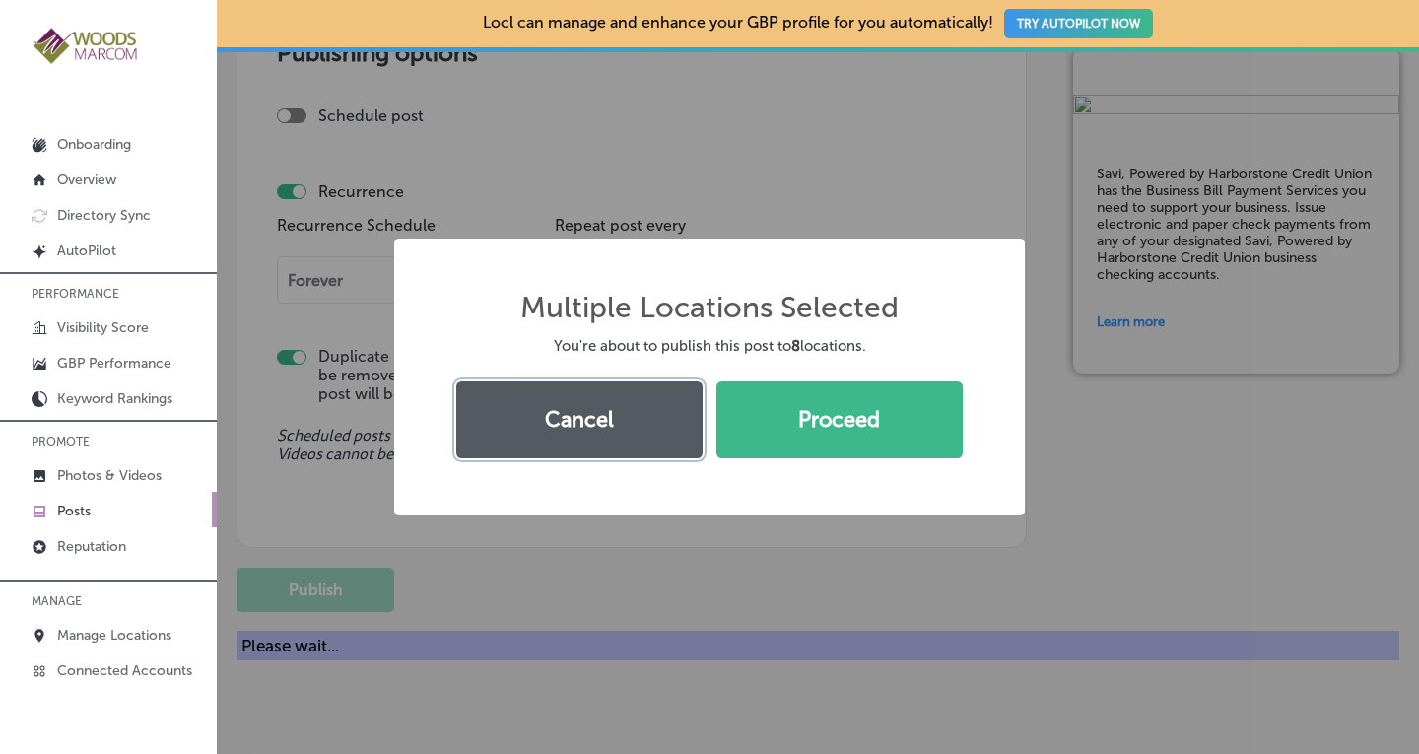
click at [605, 454] on button "Cancel" at bounding box center [579, 419] width 246 height 77
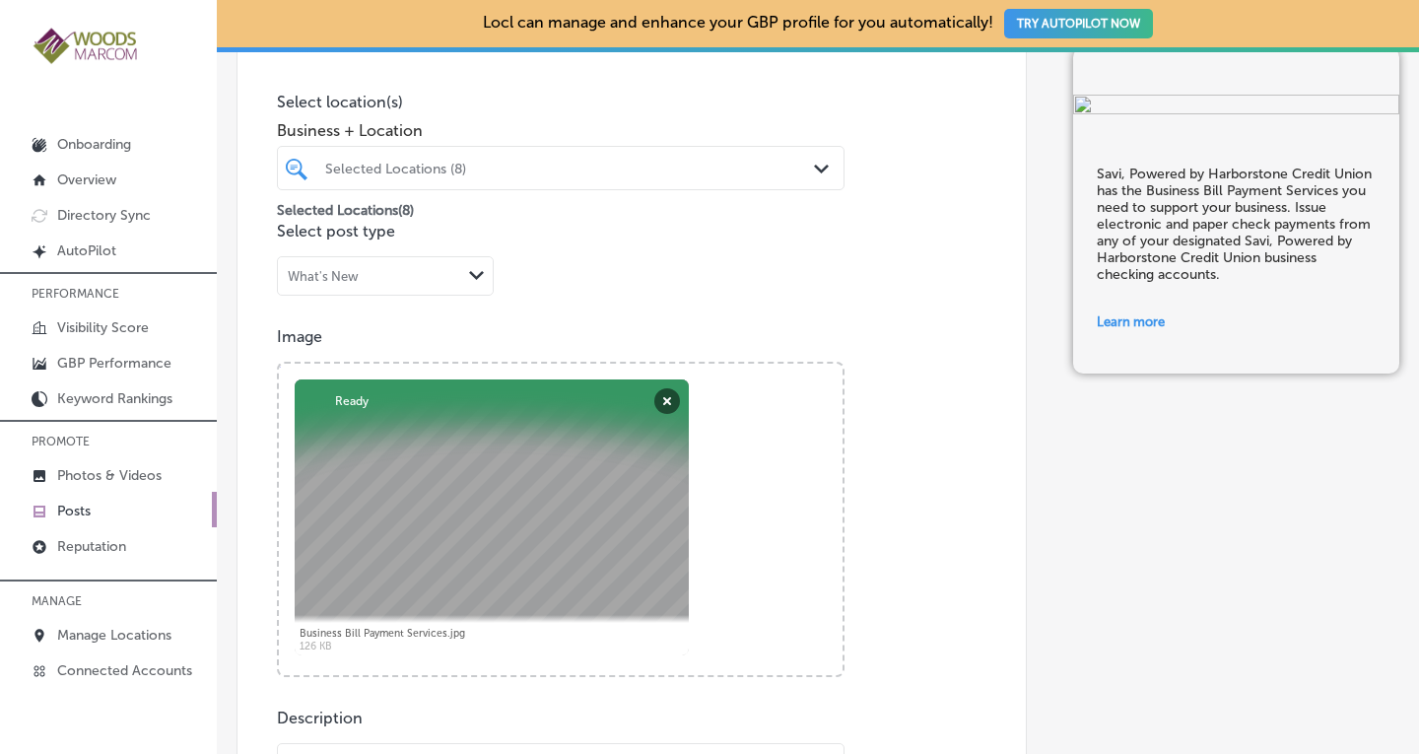
scroll to position [496, 0]
click at [817, 170] on polygon at bounding box center [821, 171] width 15 height 9
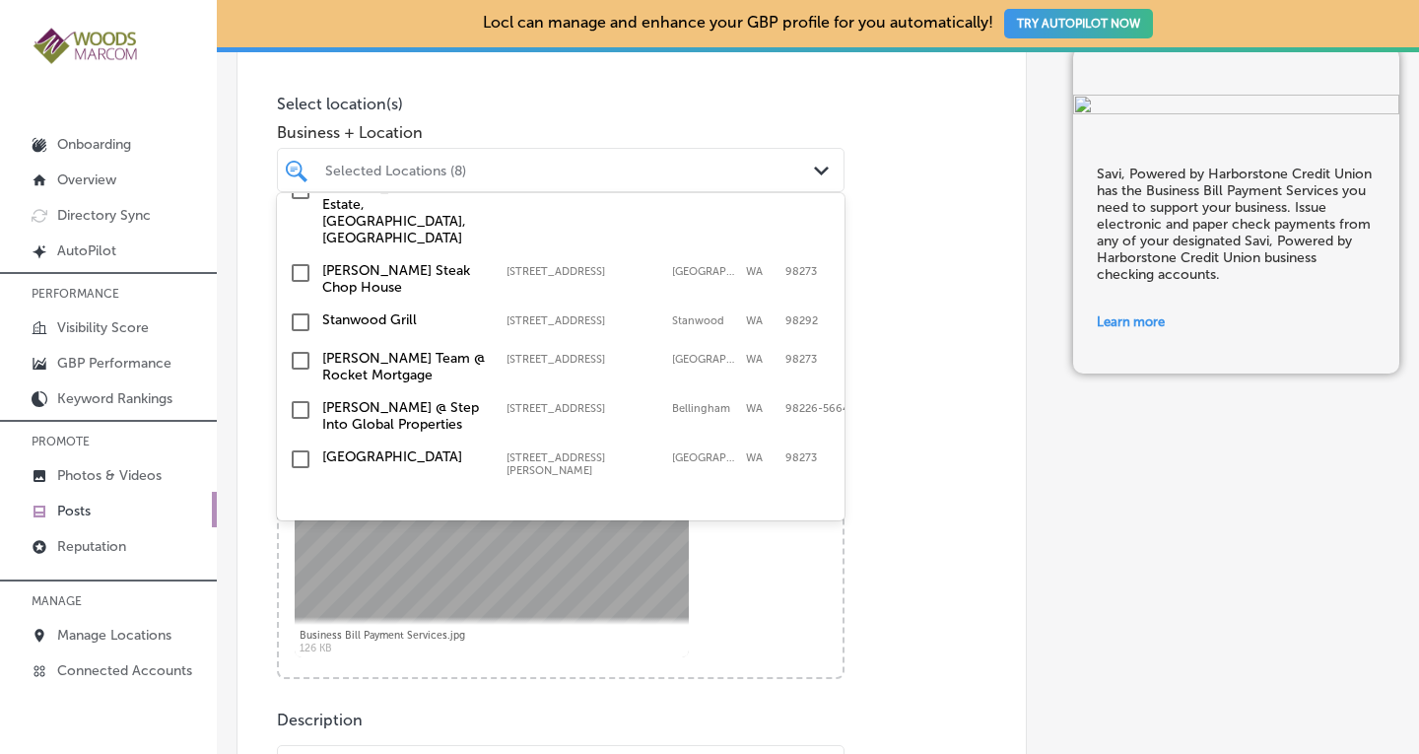
scroll to position [722, 0]
click at [930, 346] on p "Image" at bounding box center [632, 338] width 710 height 19
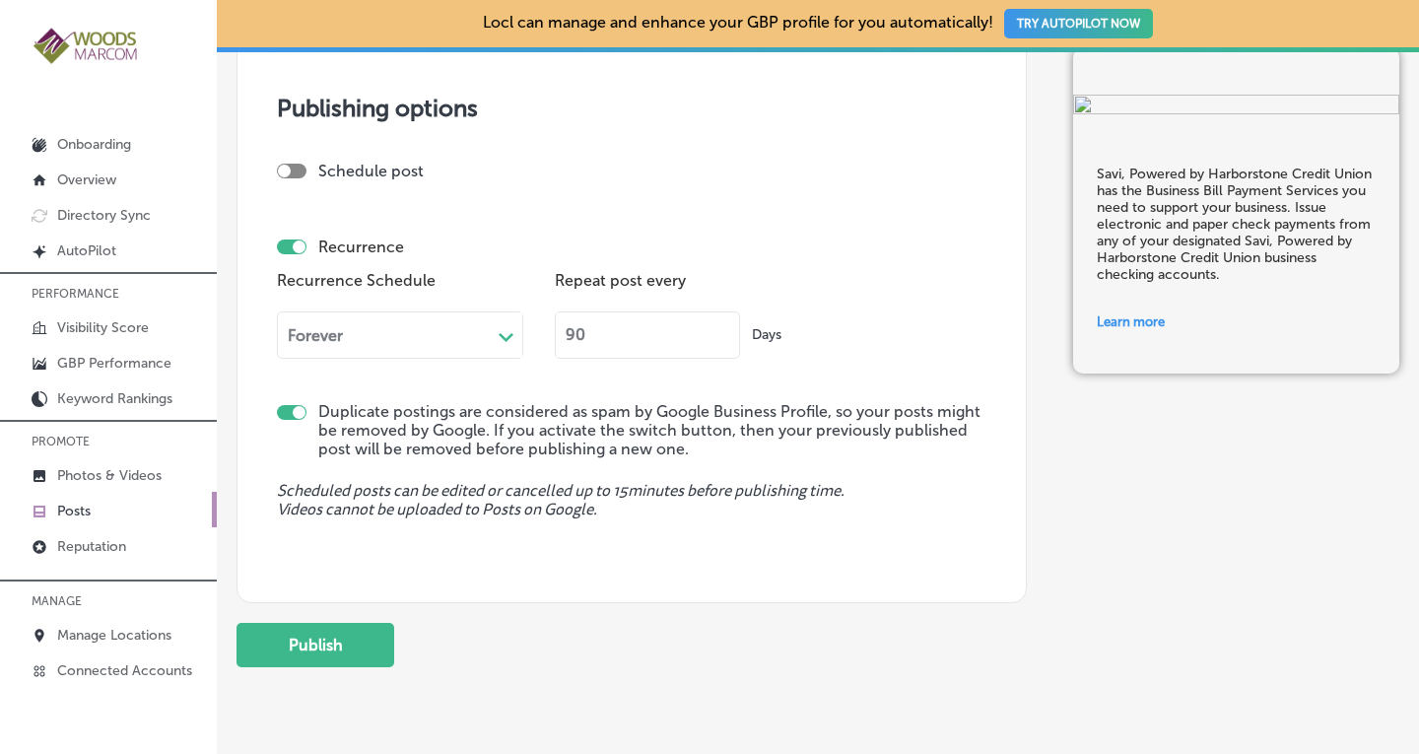
scroll to position [1922, 0]
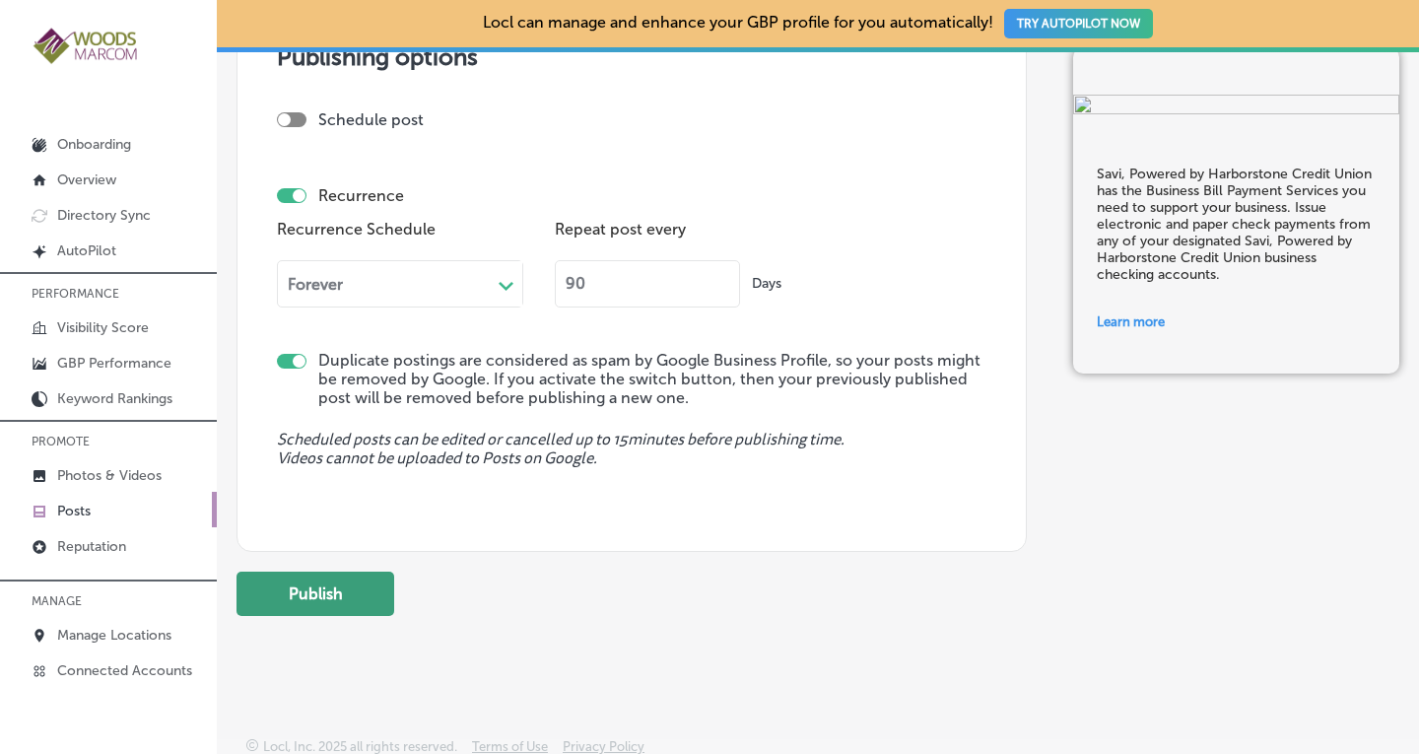
click at [310, 594] on button "Publish" at bounding box center [316, 594] width 158 height 44
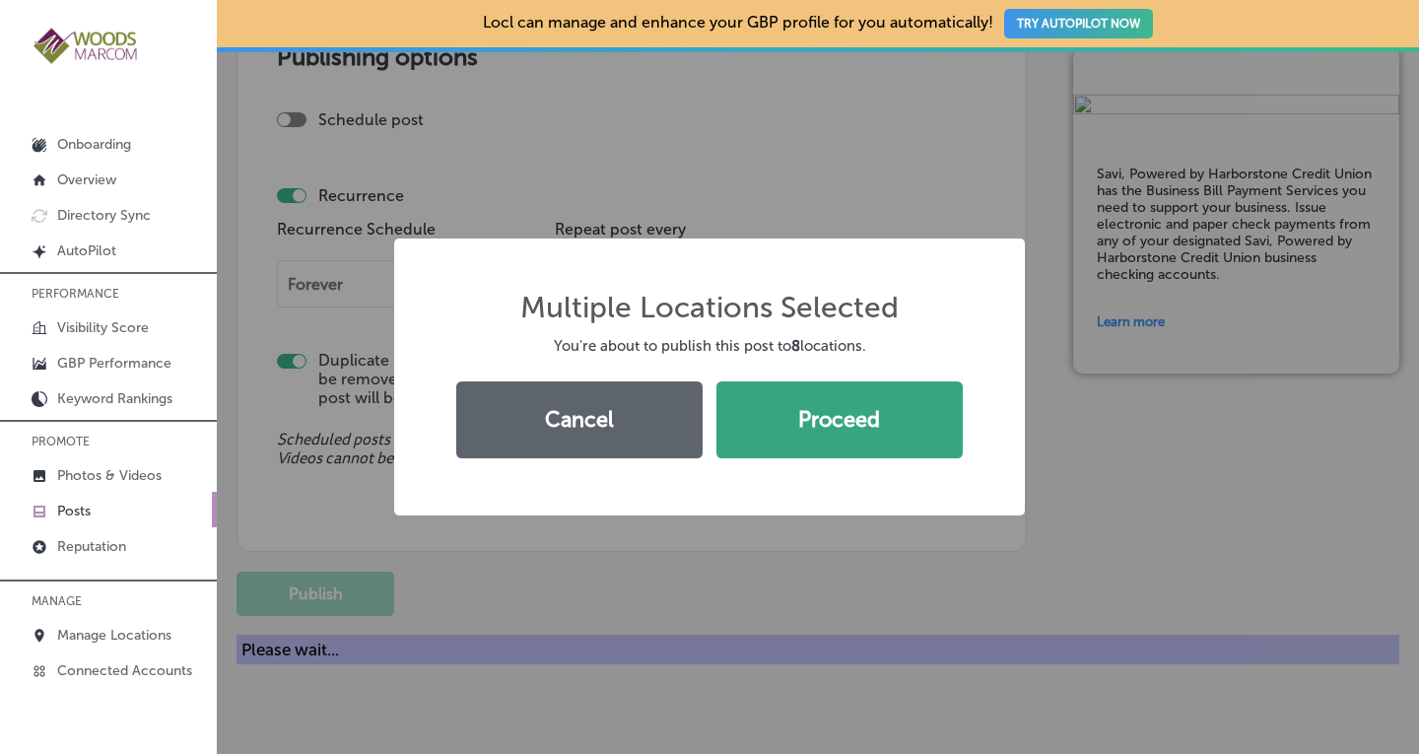
click at [902, 430] on button "Proceed" at bounding box center [840, 419] width 246 height 77
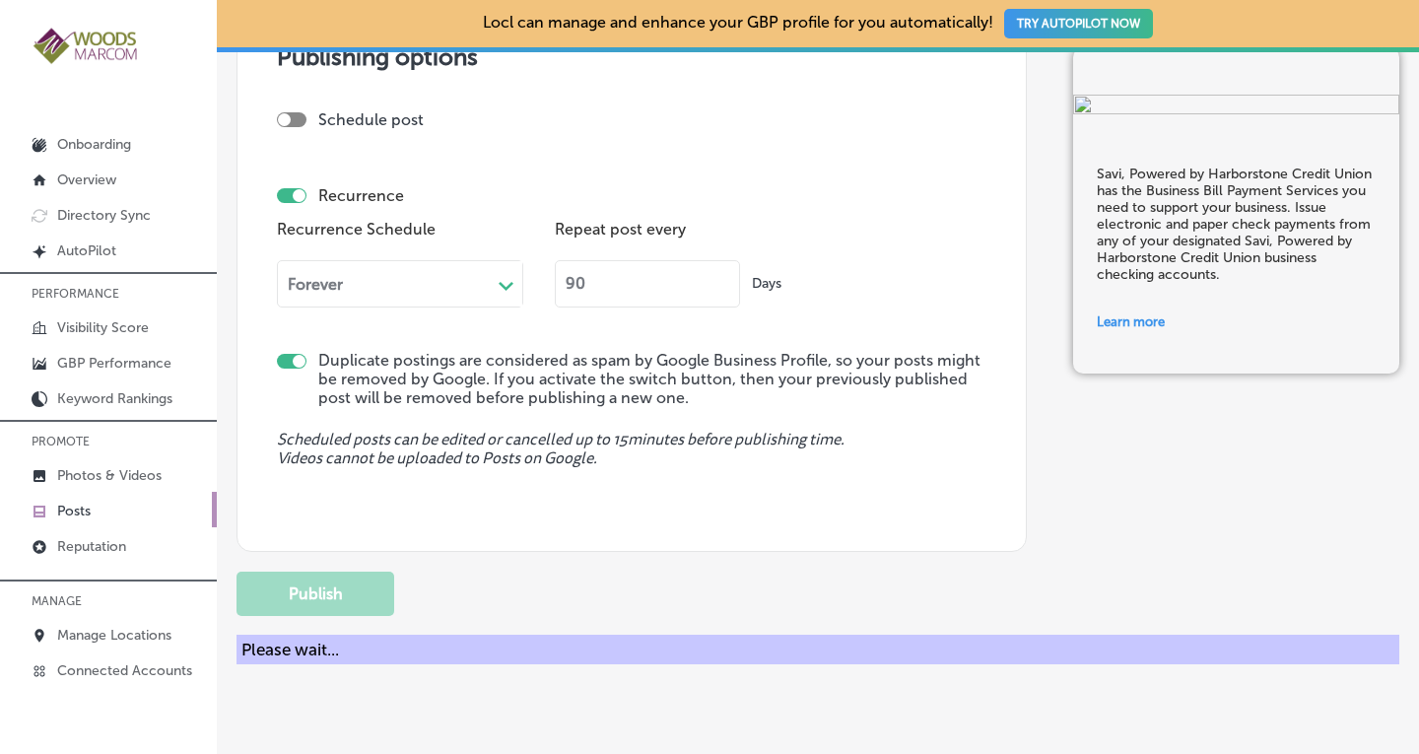
checkbox input "false"
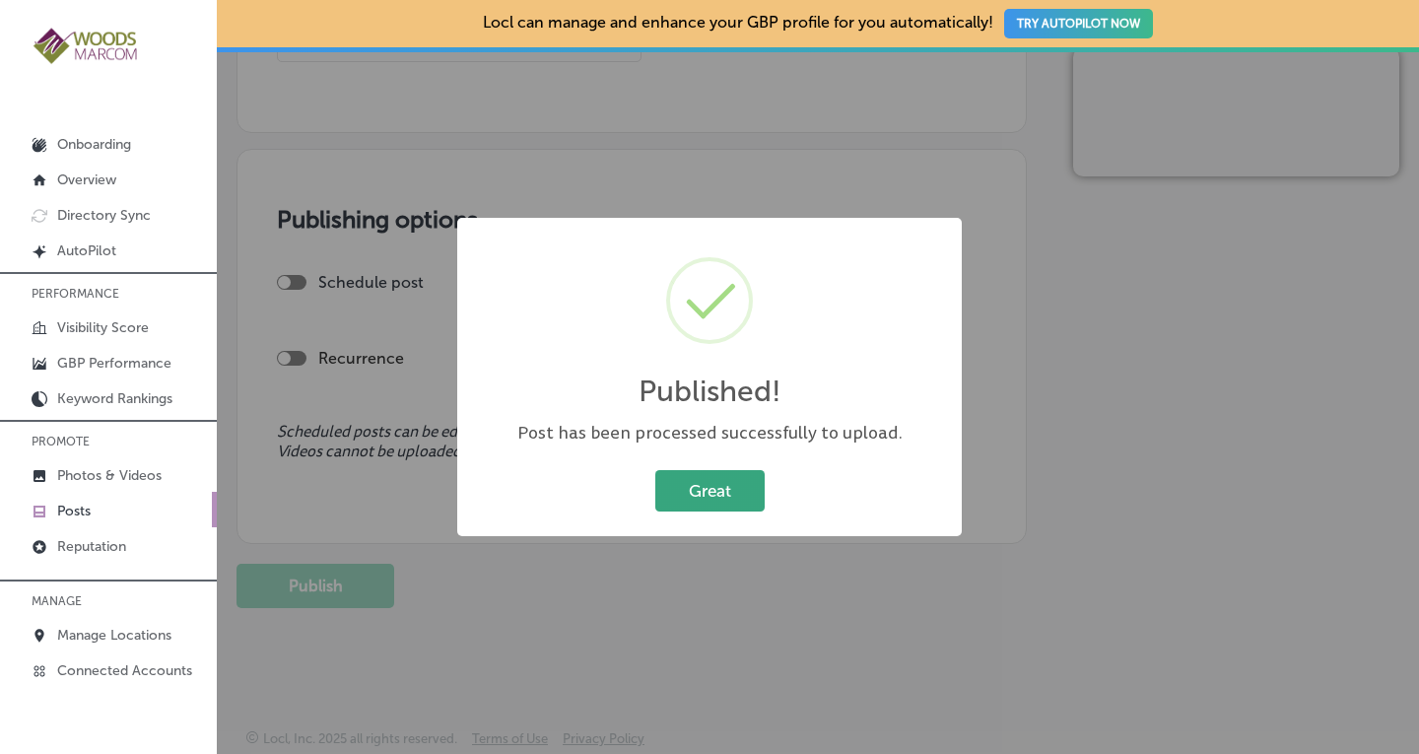
click at [713, 497] on button "Great" at bounding box center [710, 490] width 109 height 40
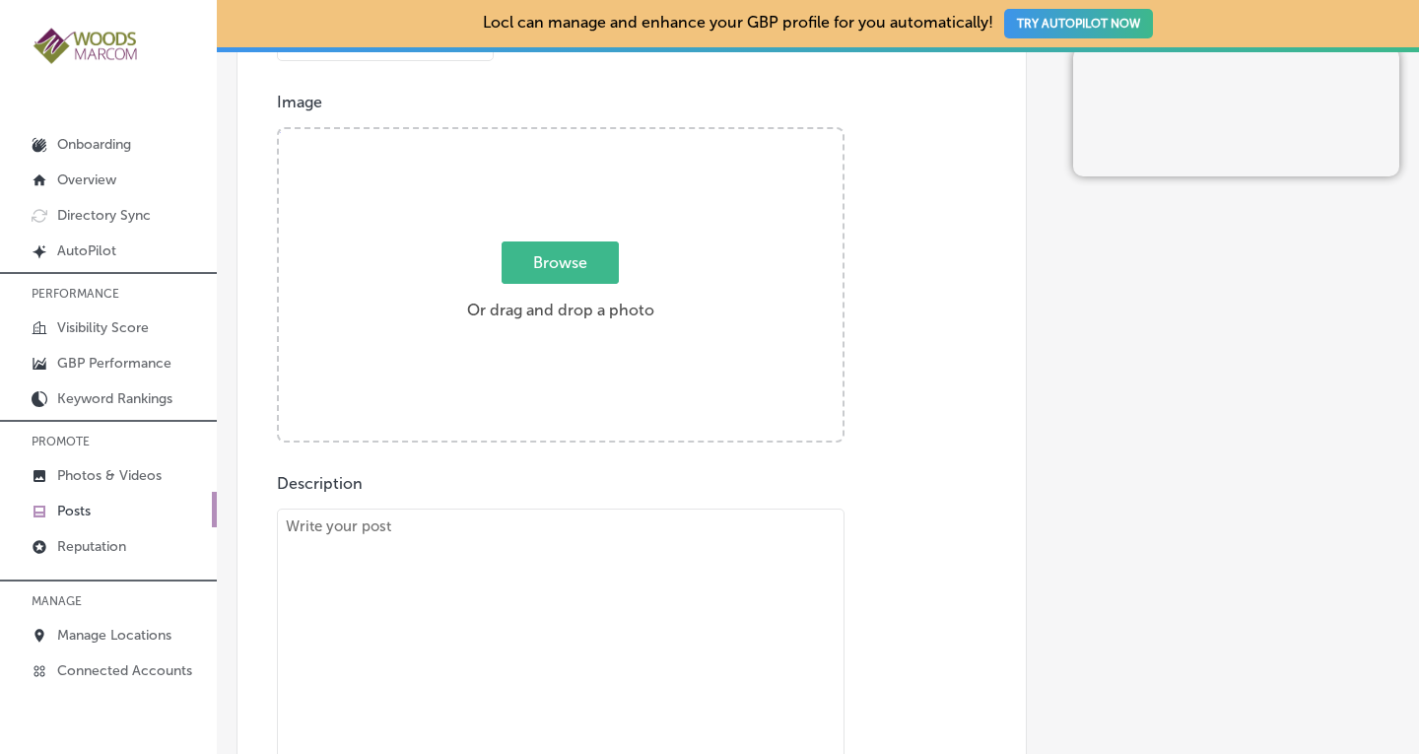
scroll to position [742, 0]
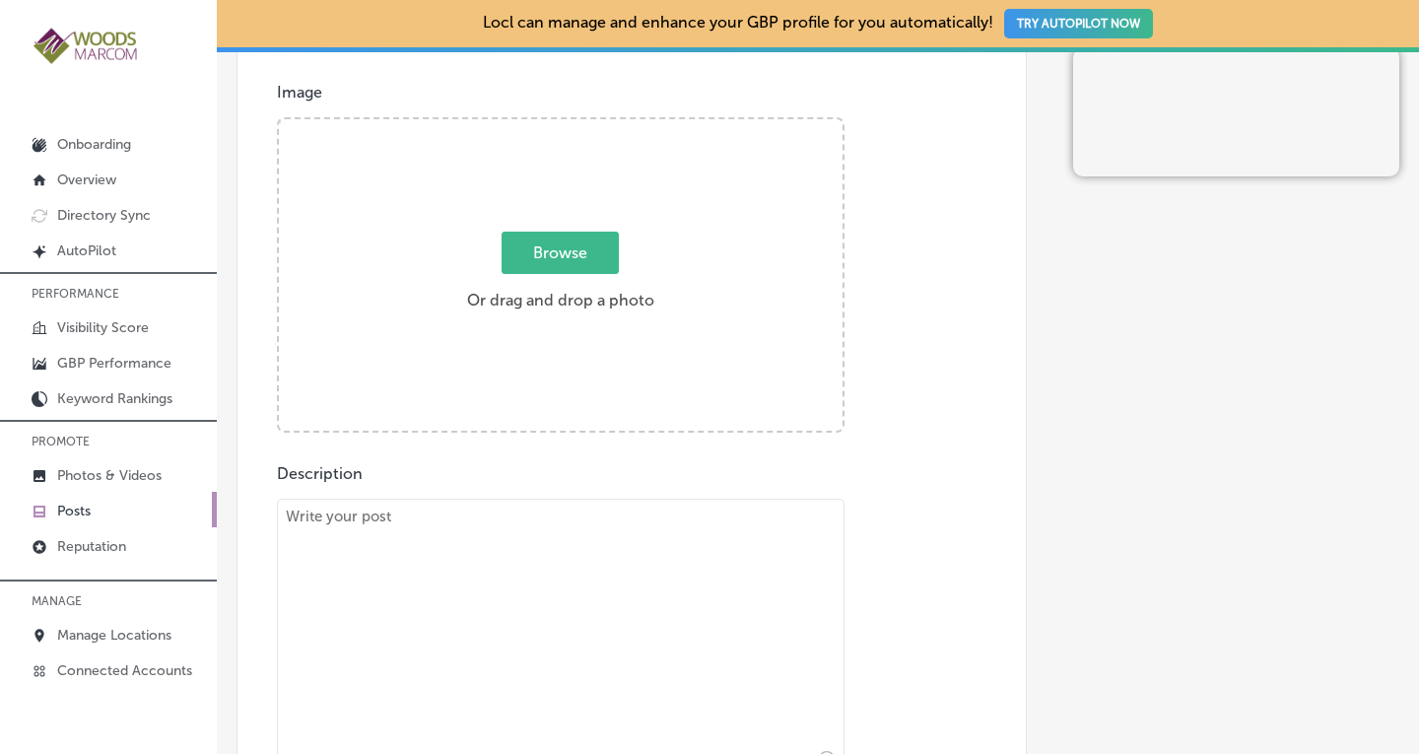
click at [1138, 281] on div "Post Preview" at bounding box center [1236, 435] width 326 height 2023
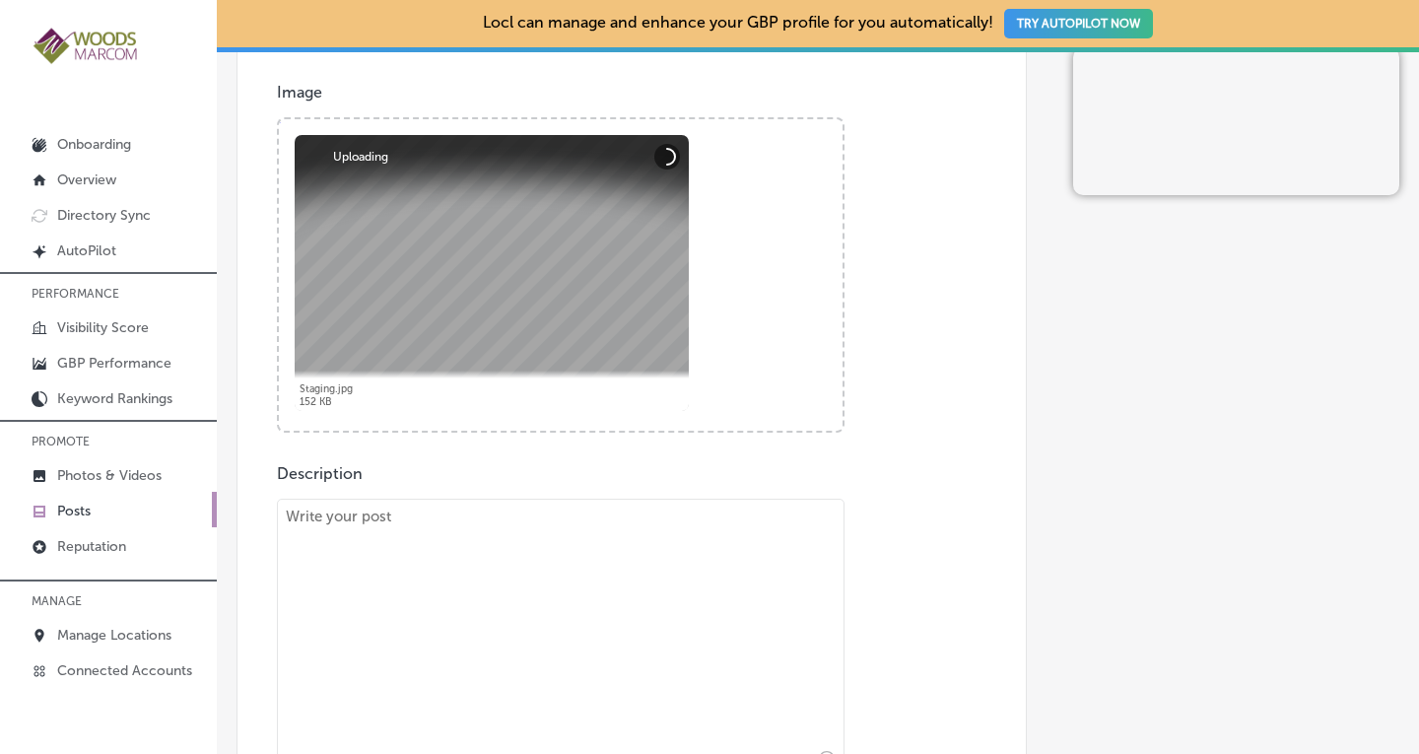
click at [374, 553] on textarea at bounding box center [561, 637] width 568 height 276
paste textarea "[URL][DOMAIN_NAME]"
type textarea "[URL][DOMAIN_NAME]"
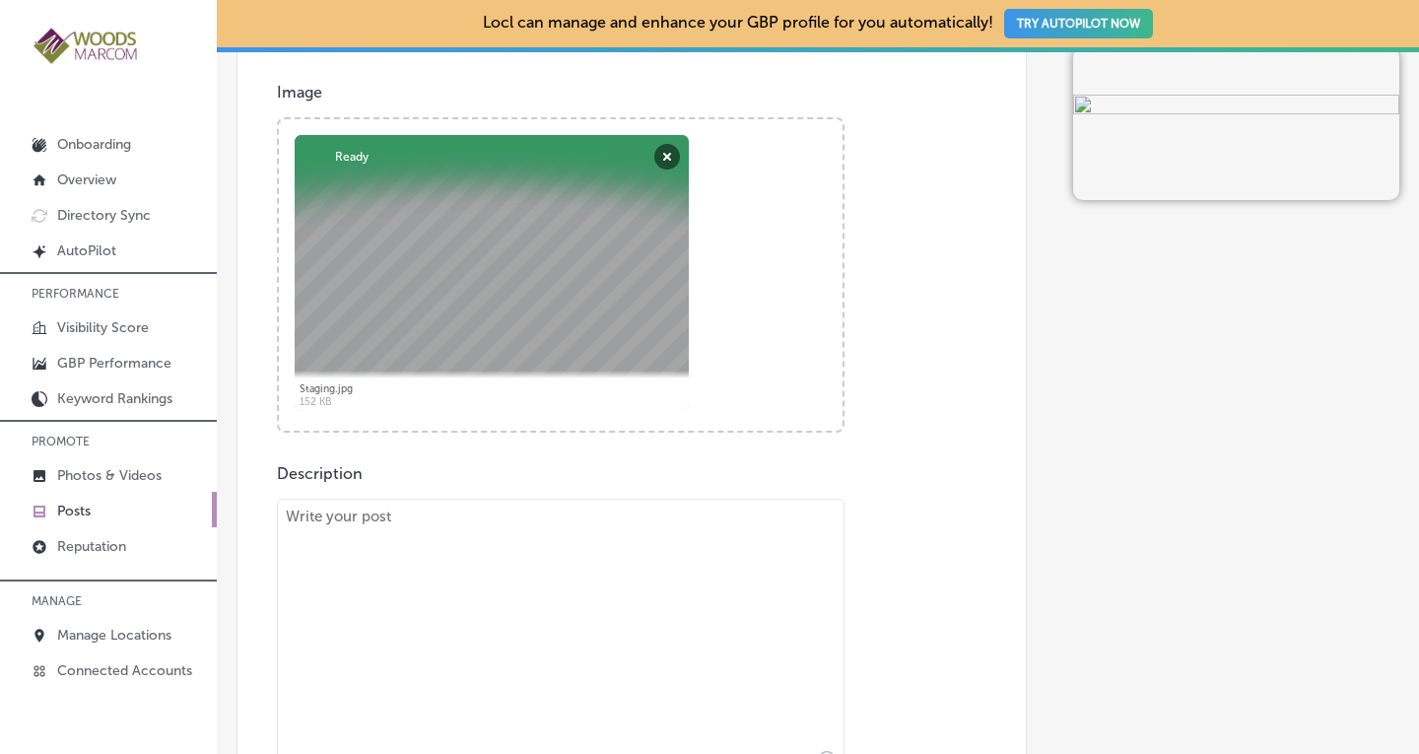
click at [337, 520] on textarea at bounding box center [561, 637] width 568 height 276
paste textarea "When it comes to selling your home, first impressions aren’t just important; th…"
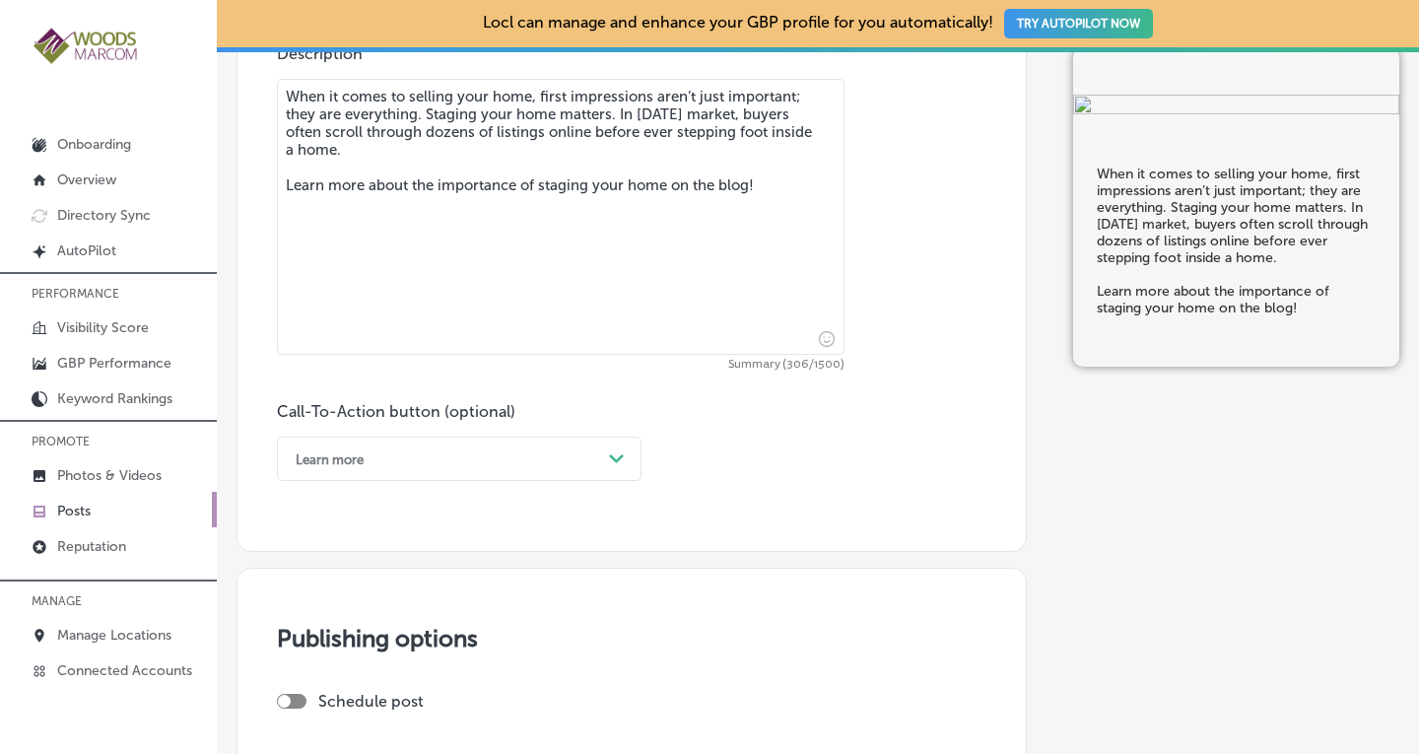
scroll to position [1166, 0]
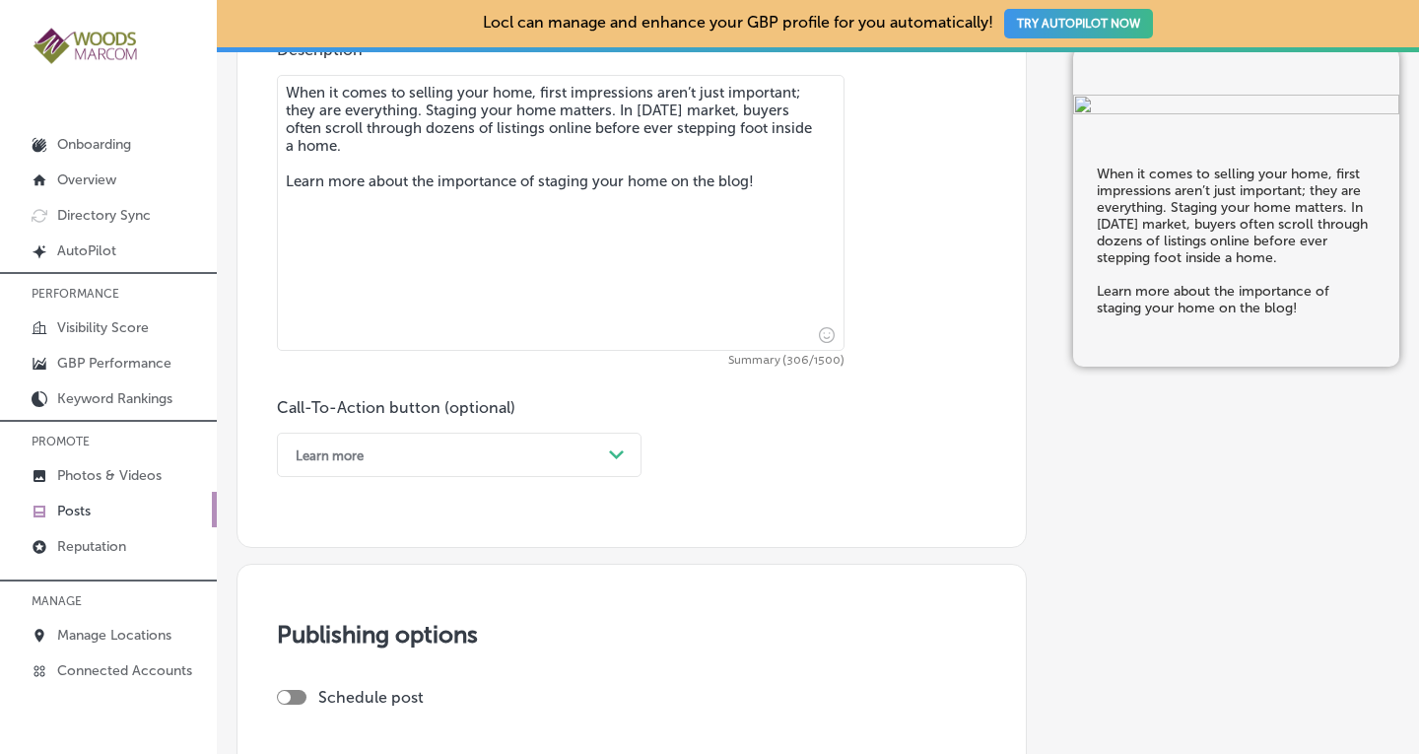
type textarea "When it comes to selling your home, first impressions aren’t just important; th…"
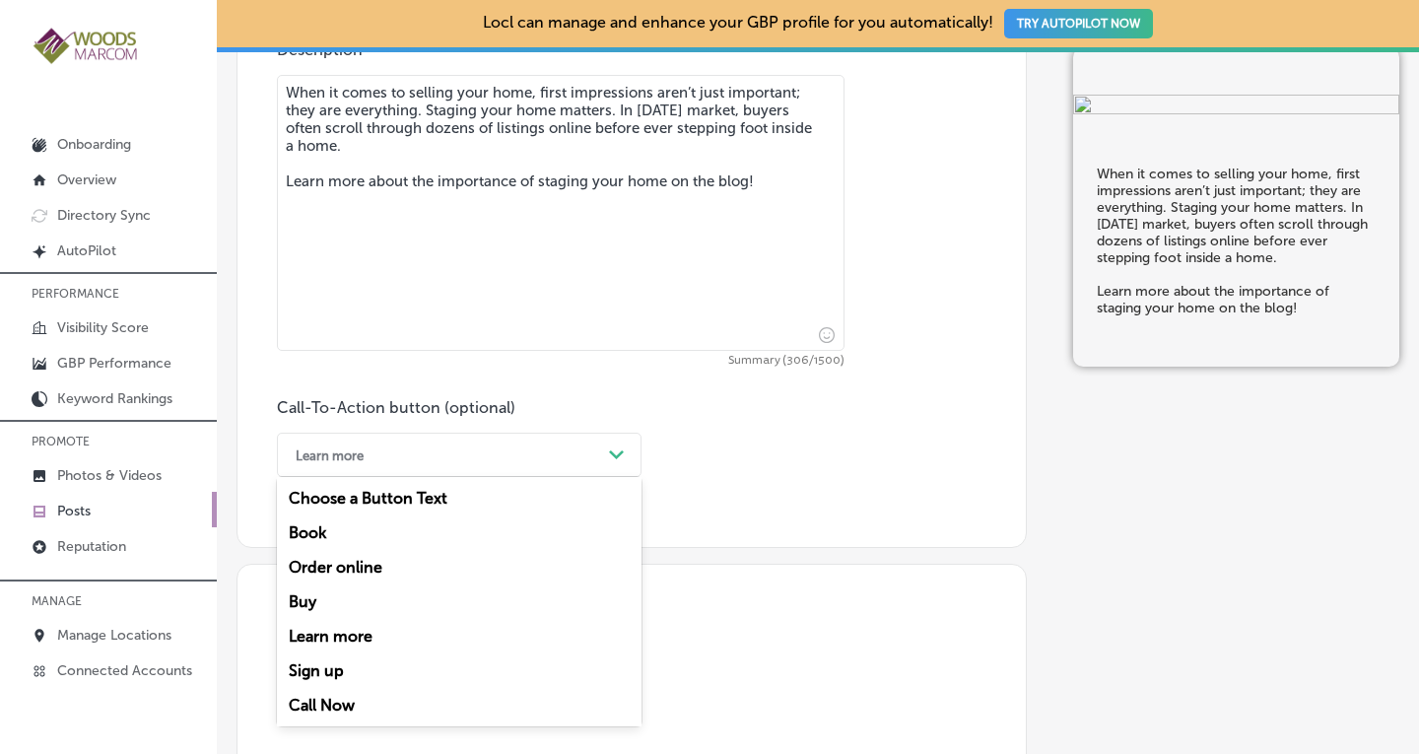
click at [362, 460] on div "Learn more" at bounding box center [330, 455] width 68 height 15
click at [335, 633] on div "Learn more" at bounding box center [459, 636] width 365 height 35
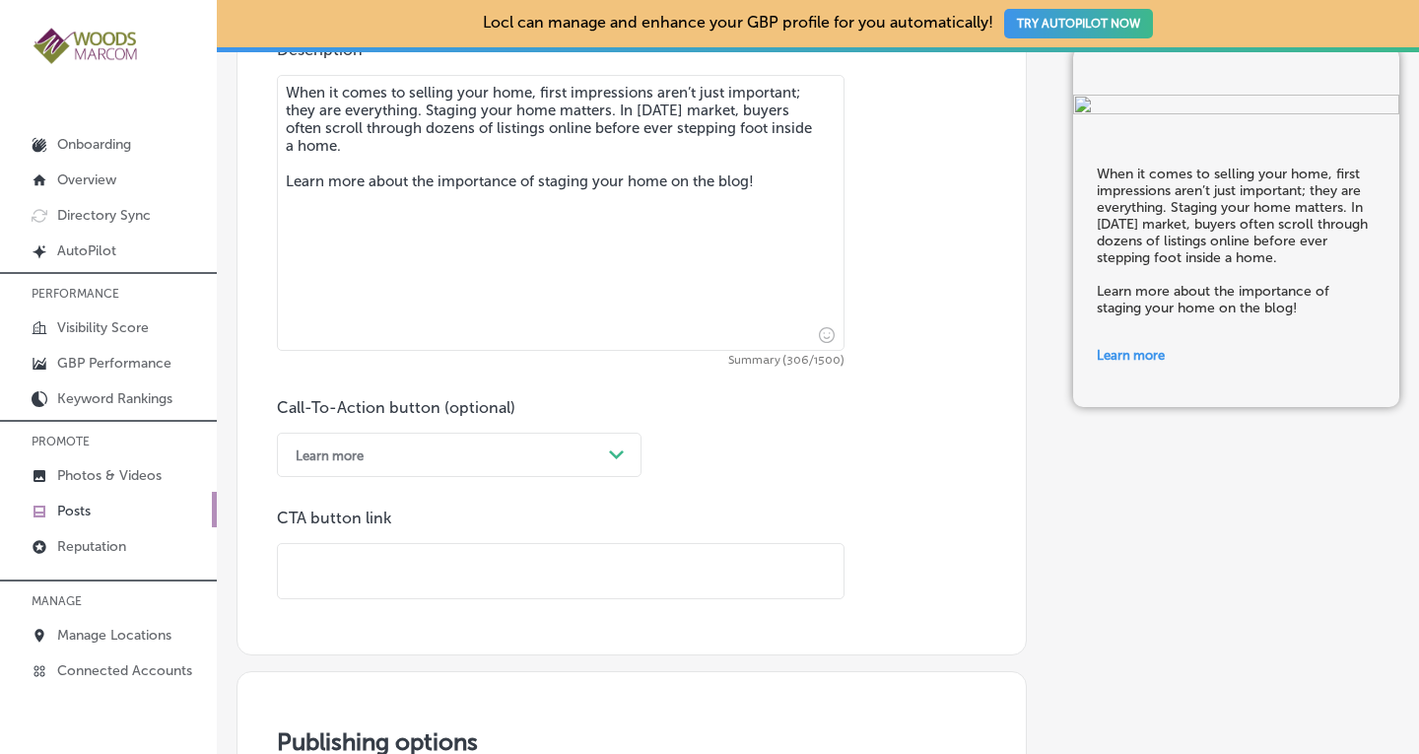
click at [375, 563] on input "text" at bounding box center [561, 571] width 566 height 54
paste input "[URL][DOMAIN_NAME]"
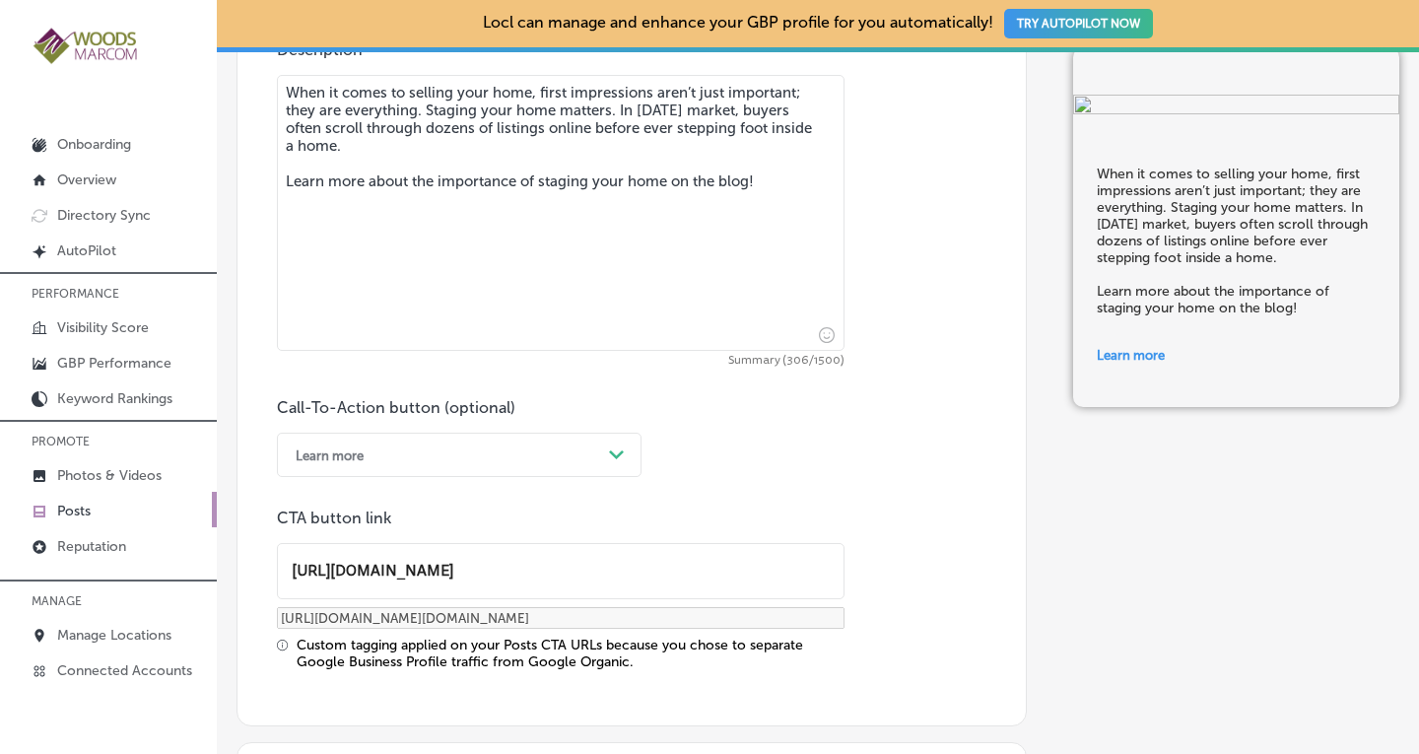
type input "[URL][DOMAIN_NAME]"
click at [883, 466] on div "Call-To-Action button (optional) Learn more Path Created with Sketch. CTA butto…" at bounding box center [632, 534] width 710 height 272
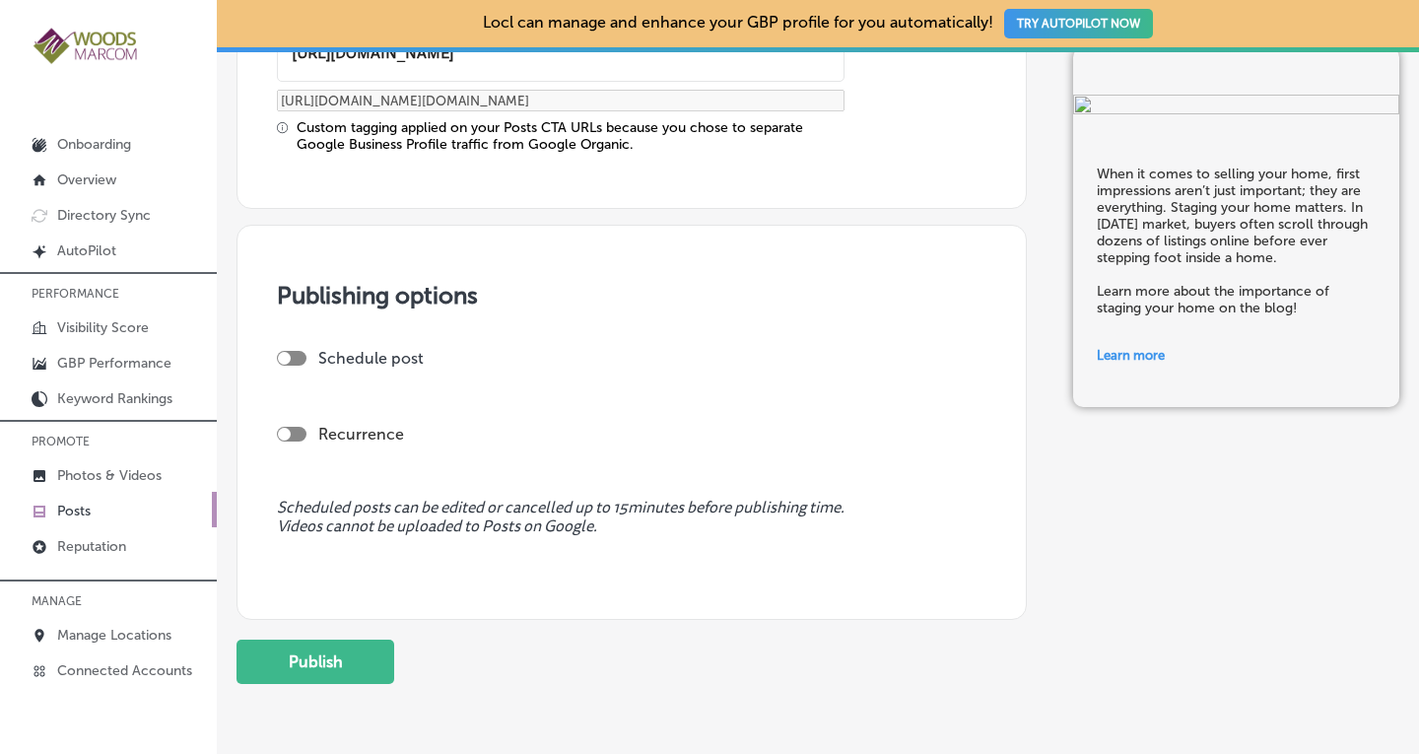
scroll to position [1686, 0]
click at [300, 425] on div at bounding box center [292, 432] width 30 height 15
checkbox input "true"
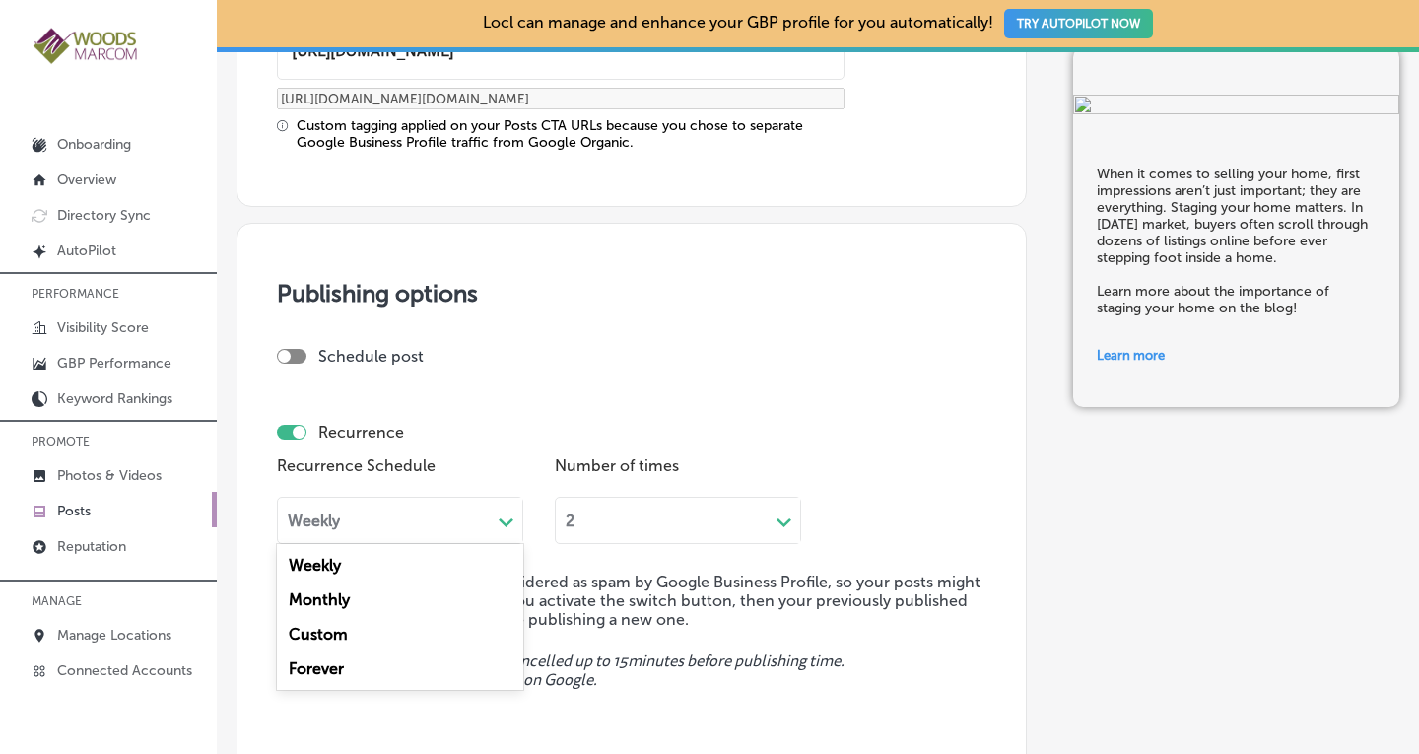
click at [430, 529] on div "Weekly Path Created with Sketch." at bounding box center [400, 520] width 246 height 47
click at [360, 672] on div "Forever" at bounding box center [400, 669] width 246 height 35
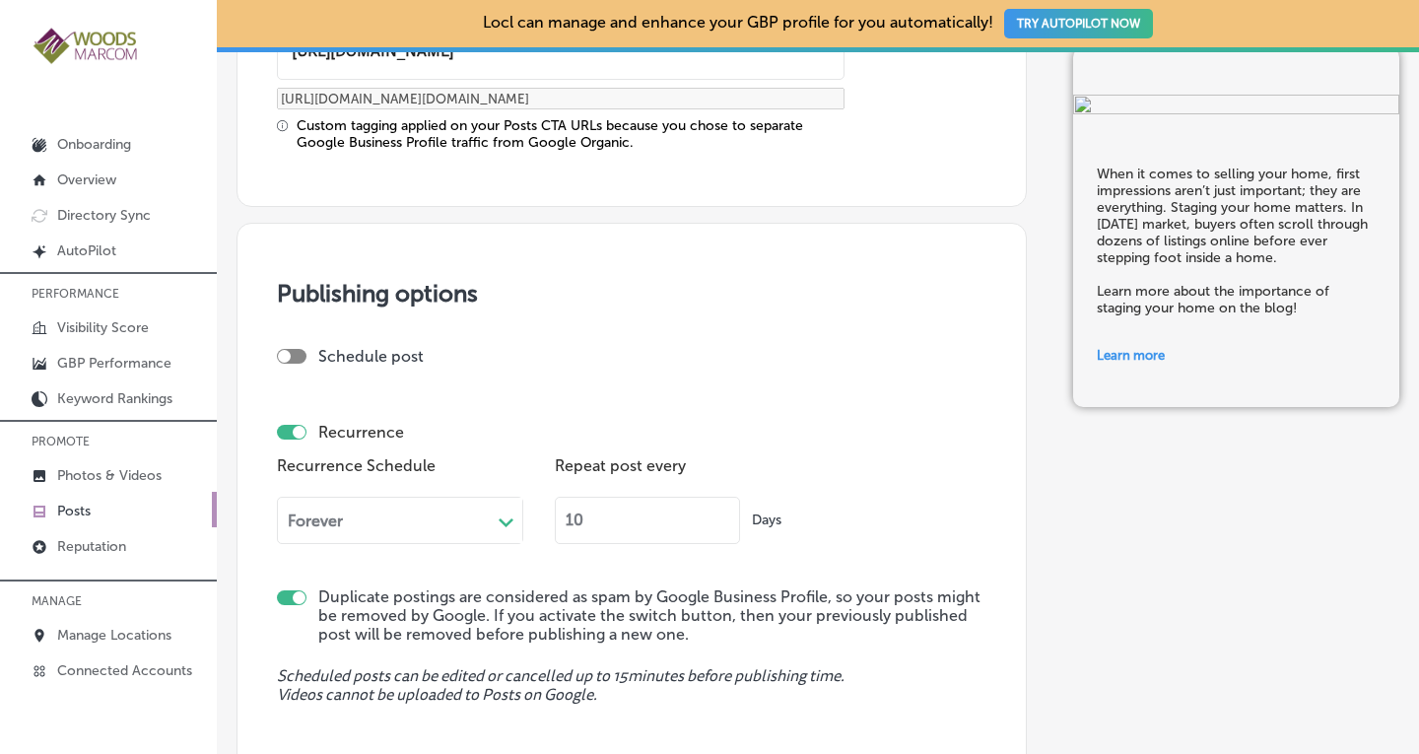
drag, startPoint x: 584, startPoint y: 526, endPoint x: 548, endPoint y: 533, distance: 36.2
click at [548, 533] on div "Recurrence Schedule Forever Path Created with Sketch. Repeat post every 10 Days" at bounding box center [632, 504] width 710 height 107
type input "90"
click at [854, 518] on div "Recurrence Schedule Forever Path Created with Sketch. Repeat post every 90 Days" at bounding box center [632, 504] width 710 height 107
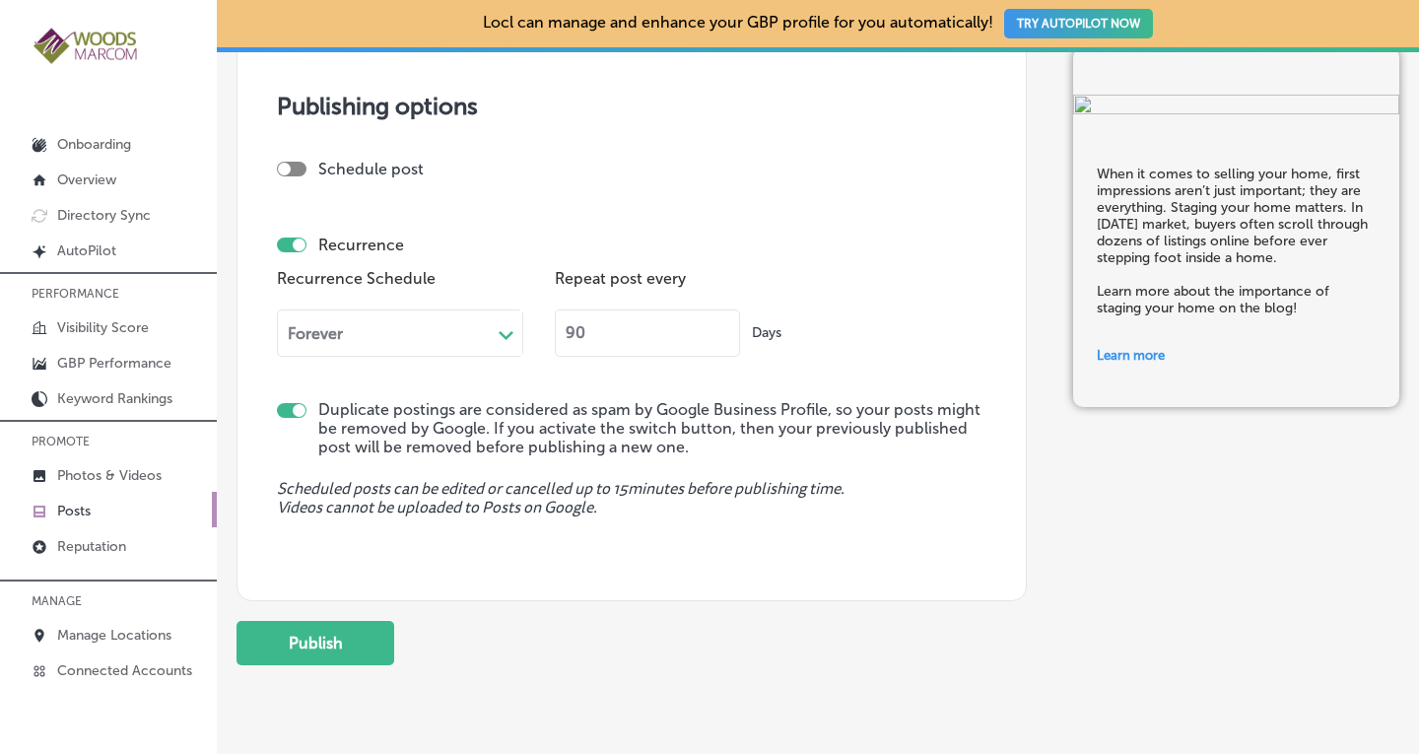
scroll to position [1929, 0]
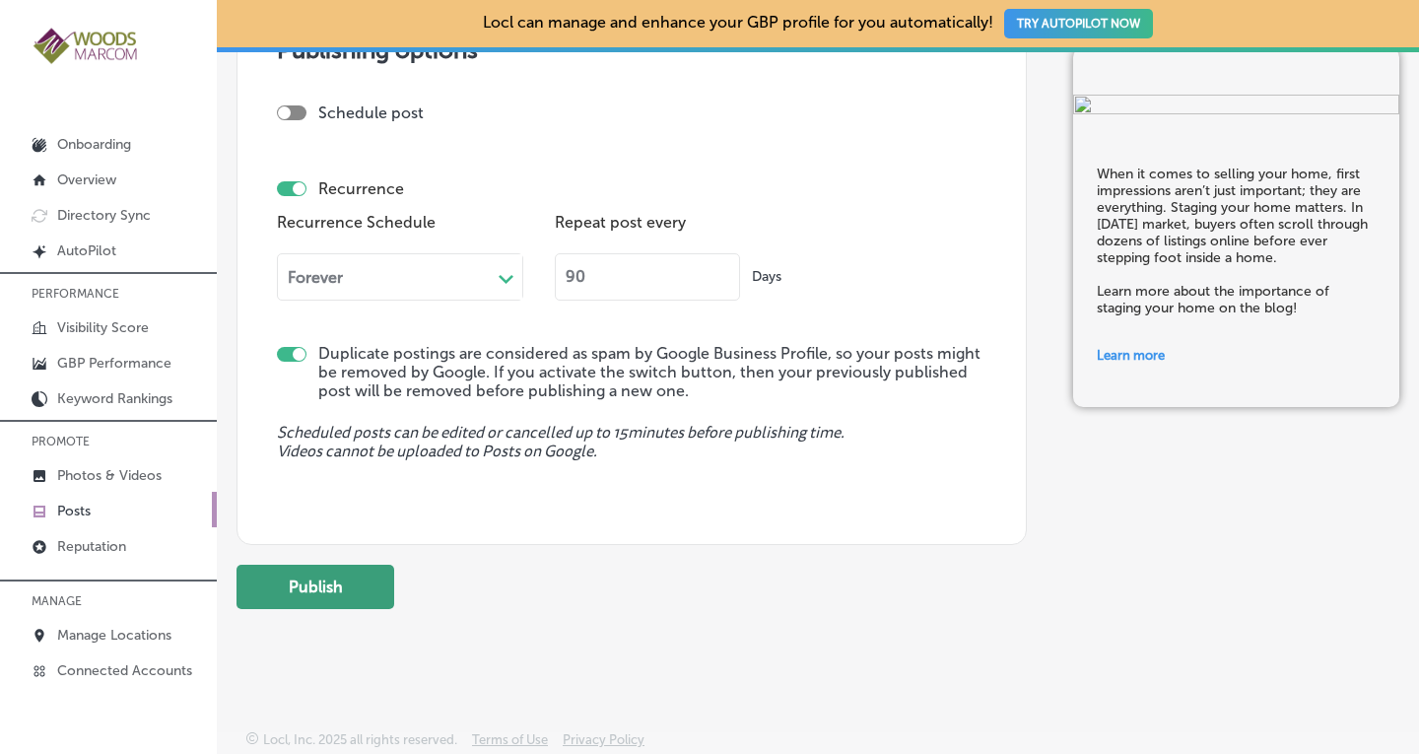
click at [337, 576] on button "Publish" at bounding box center [316, 587] width 158 height 44
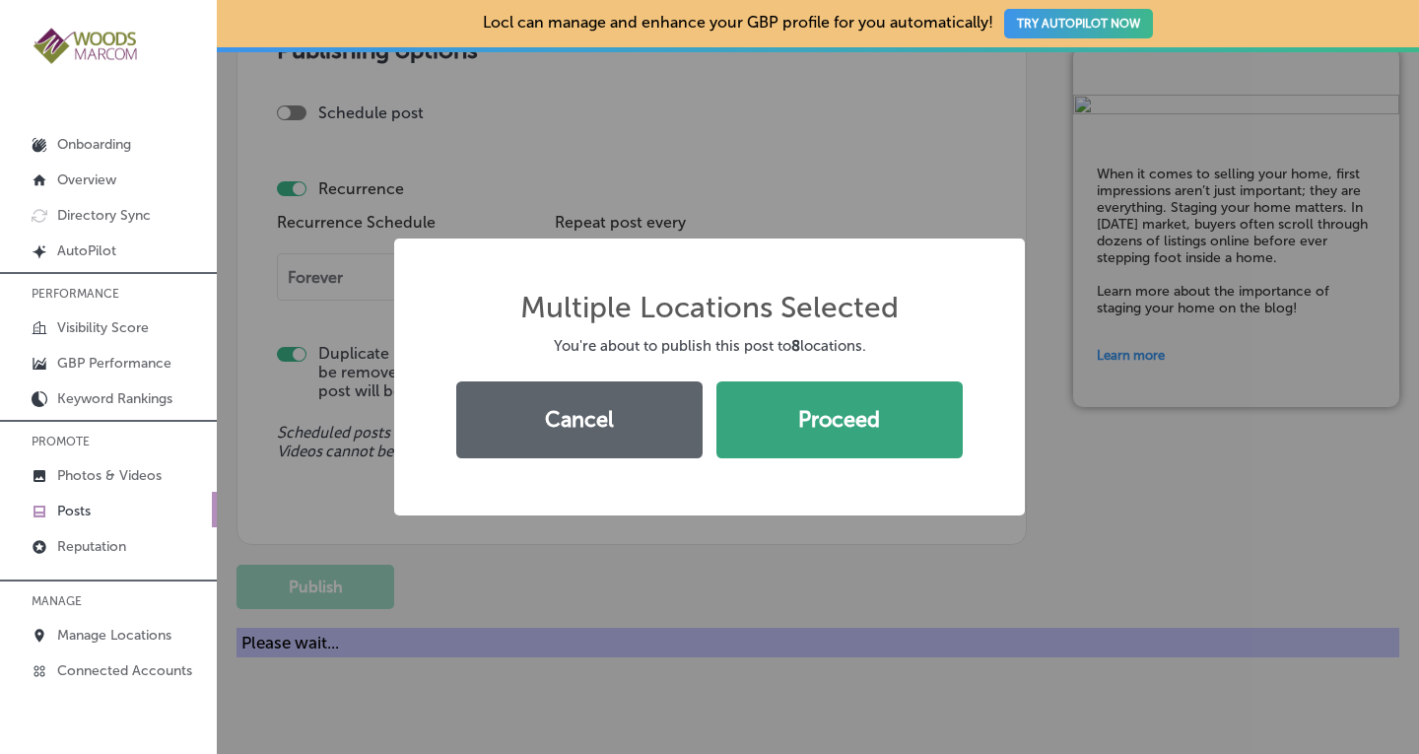
click at [834, 406] on button "Proceed" at bounding box center [840, 419] width 246 height 77
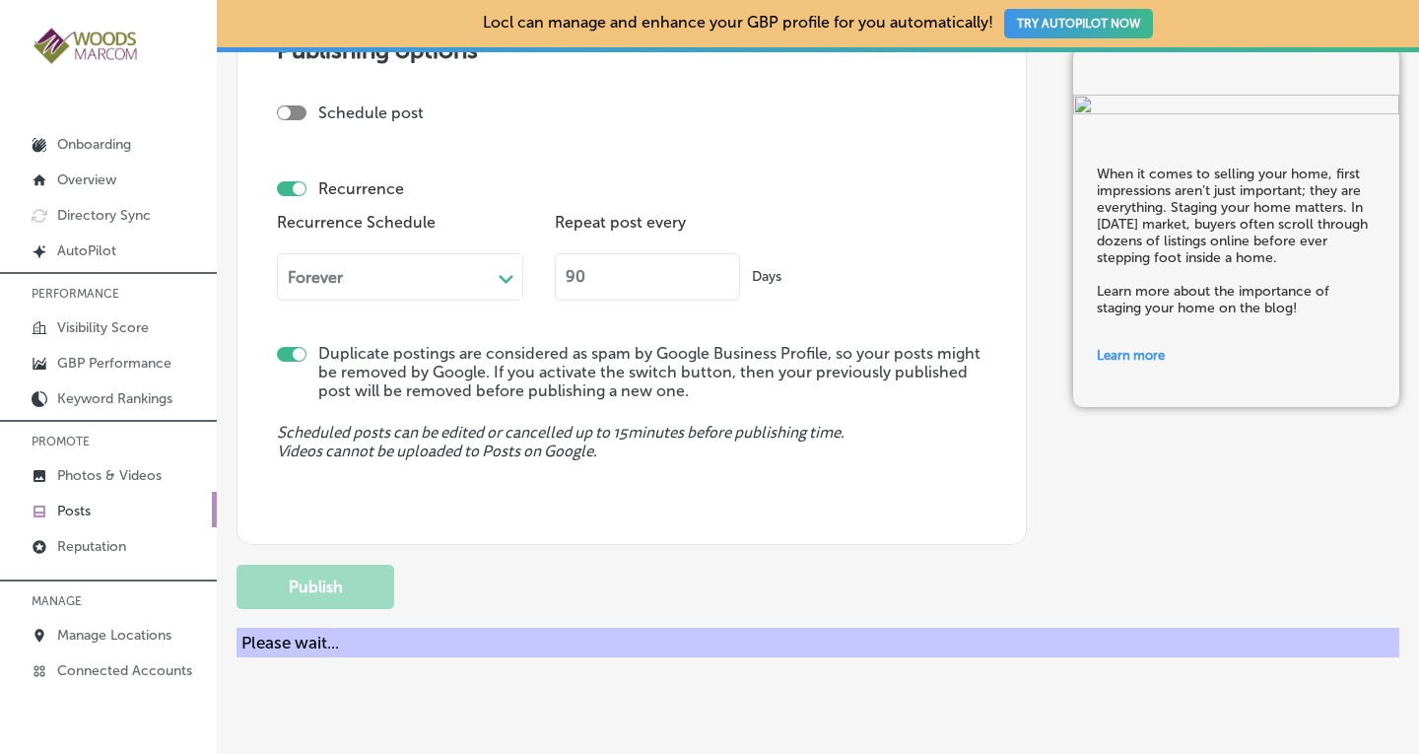
checkbox input "false"
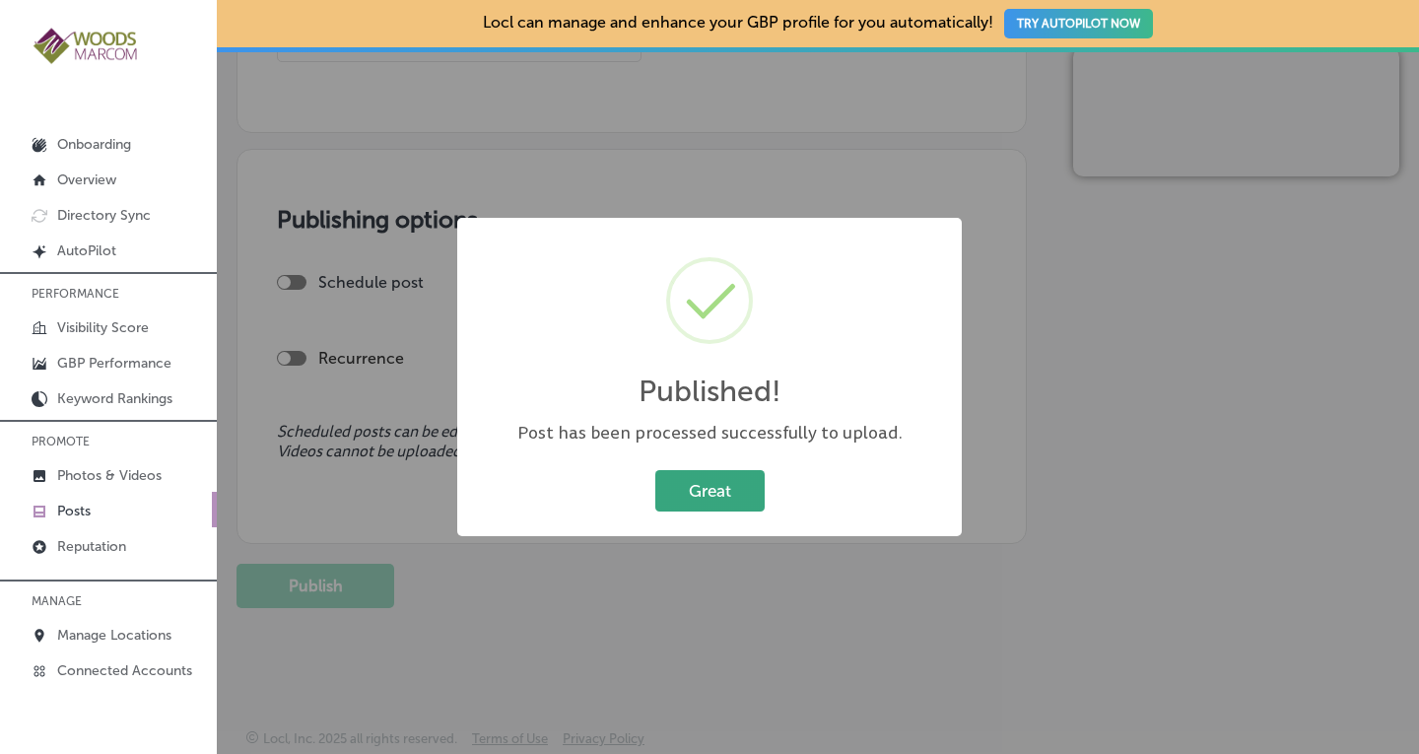
click at [711, 496] on button "Great" at bounding box center [710, 490] width 109 height 40
